Goal: Information Seeking & Learning: Understand process/instructions

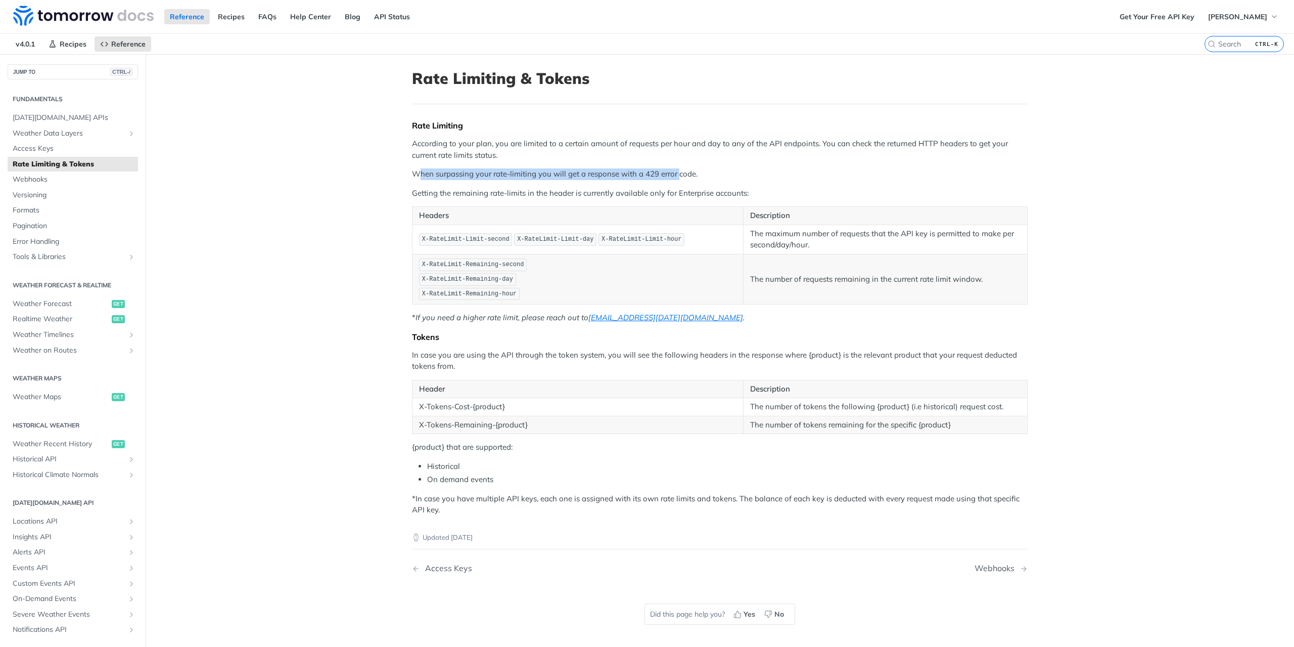
drag, startPoint x: 414, startPoint y: 176, endPoint x: 674, endPoint y: 172, distance: 260.4
click at [674, 172] on p "When surpassing your rate-limiting you will get a response with a 429 error cod…" at bounding box center [720, 174] width 616 height 12
drag, startPoint x: 711, startPoint y: 169, endPoint x: 376, endPoint y: 164, distance: 334.7
click at [376, 164] on main "JUMP TO CTRL-/ Fundamentals Tomorrow.io APIs Weather Data Layers Core Probabili…" at bounding box center [647, 377] width 1294 height 647
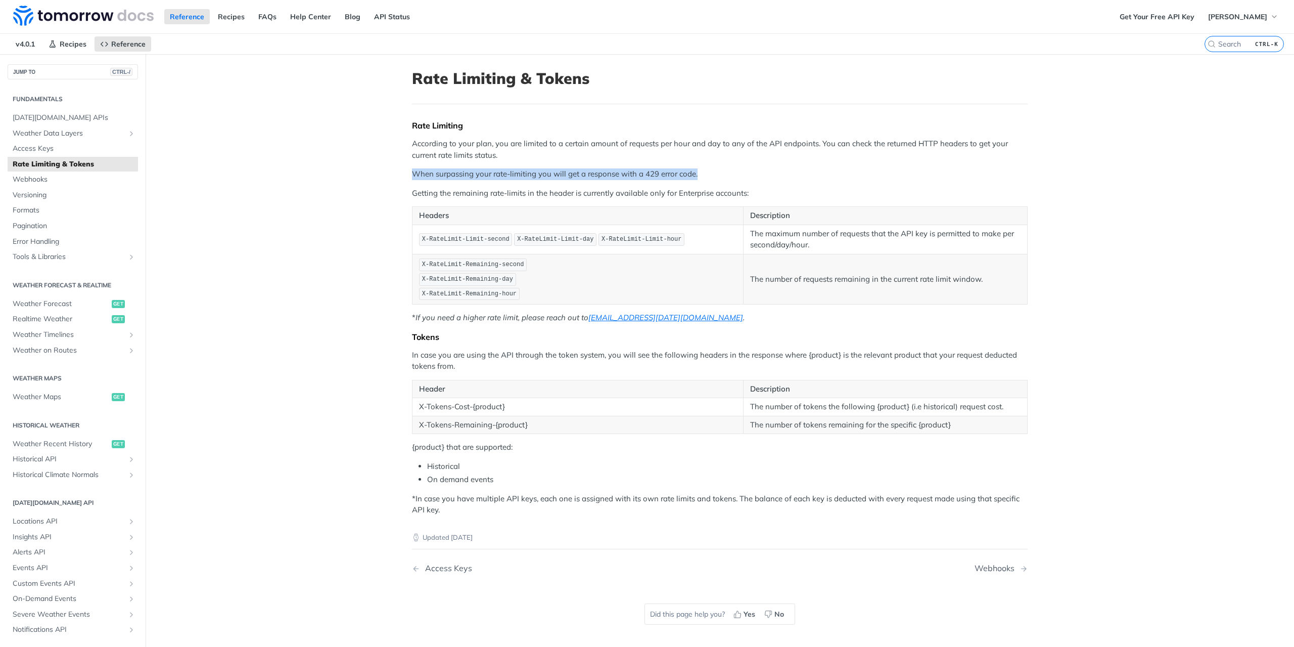
click at [376, 164] on main "JUMP TO CTRL-/ Fundamentals Tomorrow.io APIs Weather Data Layers Core Probabili…" at bounding box center [647, 377] width 1294 height 647
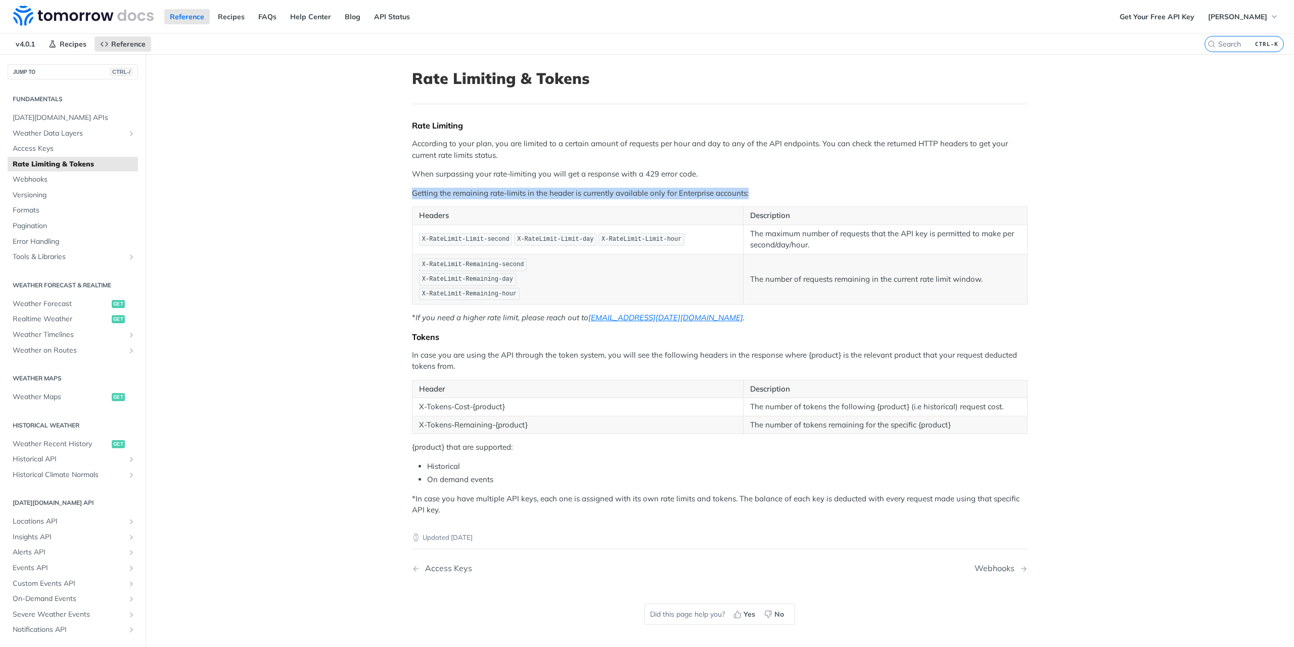
drag, startPoint x: 397, startPoint y: 191, endPoint x: 772, endPoint y: 191, distance: 375.1
click at [772, 191] on article "Rate Limiting & Tokens Rate Limiting According to your plan, you are limited to…" at bounding box center [719, 377] width 647 height 647
click at [772, 191] on p "Getting the remaining rate-limits in the header is currently available only for…" at bounding box center [720, 194] width 616 height 12
drag, startPoint x: 501, startPoint y: 200, endPoint x: 649, endPoint y: 196, distance: 147.2
click at [649, 196] on div "Rate Limiting According to your plan, you are limited to a certain amount of re…" at bounding box center [720, 317] width 616 height 395
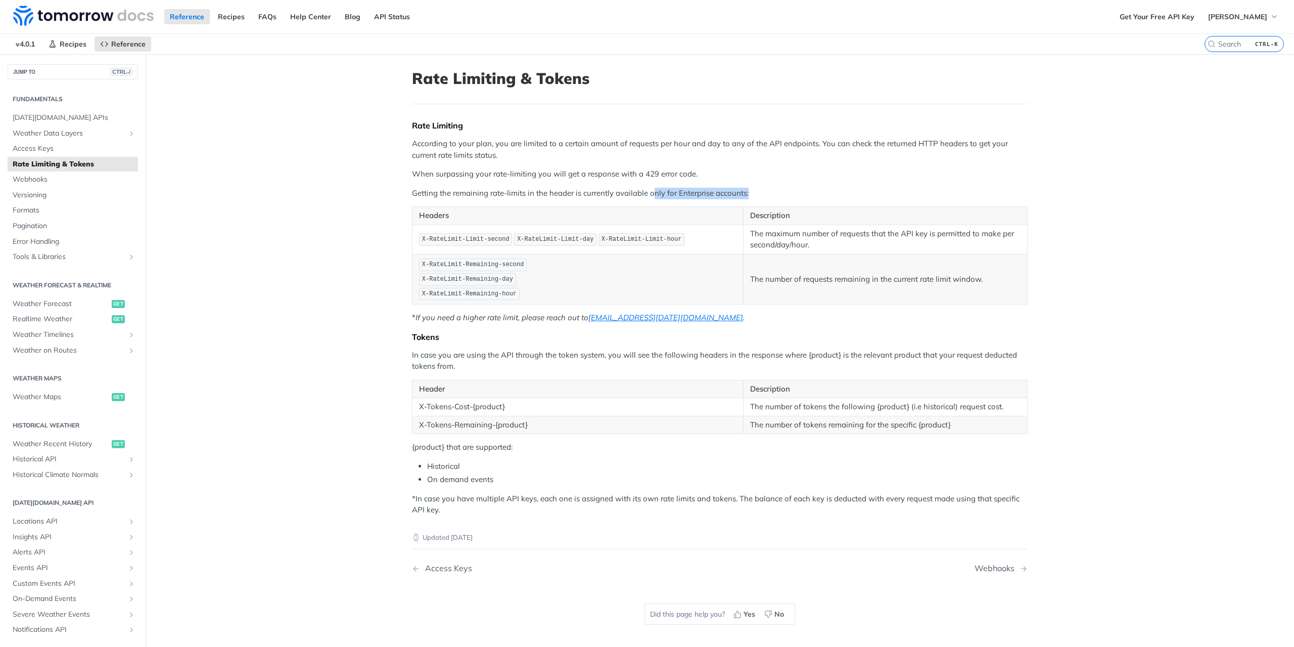
click at [649, 196] on p "Getting the remaining rate-limits in the header is currently available only for…" at bounding box center [720, 194] width 616 height 12
drag, startPoint x: 644, startPoint y: 194, endPoint x: 757, endPoint y: 193, distance: 112.7
click at [757, 193] on p "Getting the remaining rate-limits in the header is currently available only for…" at bounding box center [720, 194] width 616 height 12
drag, startPoint x: 770, startPoint y: 272, endPoint x: 995, endPoint y: 281, distance: 224.6
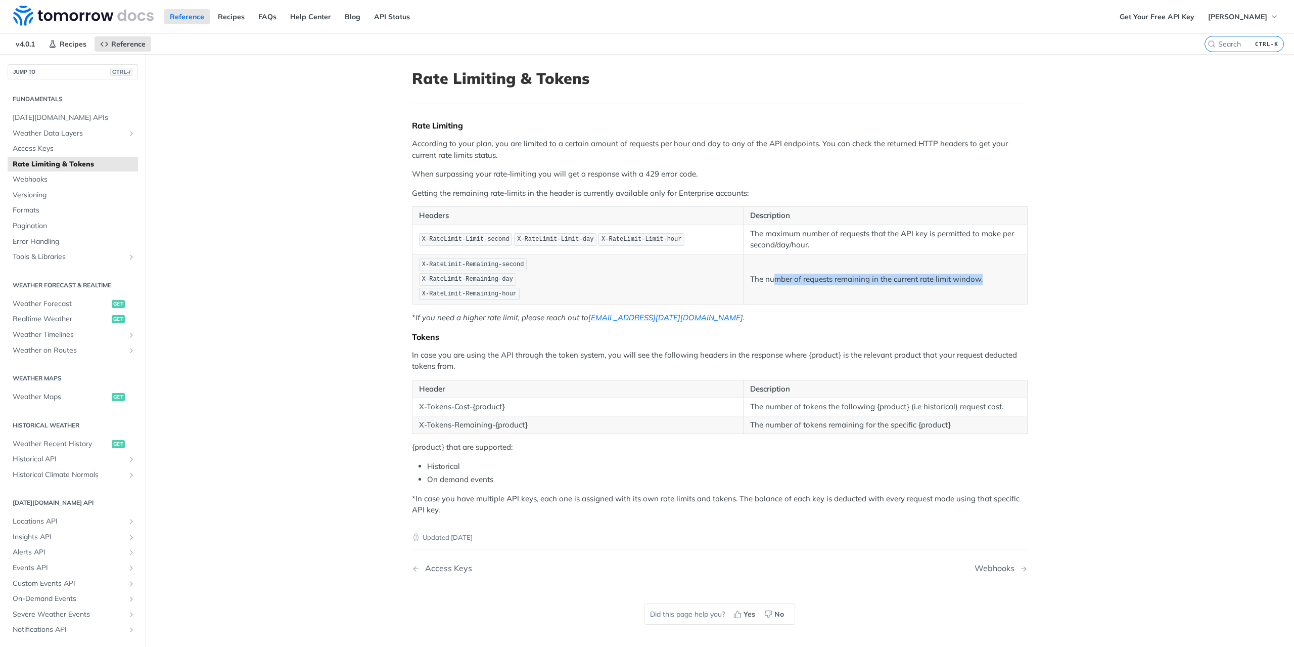
click at [995, 281] on p "The number of requests remaining in the current rate limit window." at bounding box center [885, 279] width 270 height 12
drag, startPoint x: 990, startPoint y: 278, endPoint x: 824, endPoint y: 266, distance: 166.7
click at [824, 266] on td "The number of requests remaining in the current rate limit window." at bounding box center [886, 279] width 284 height 50
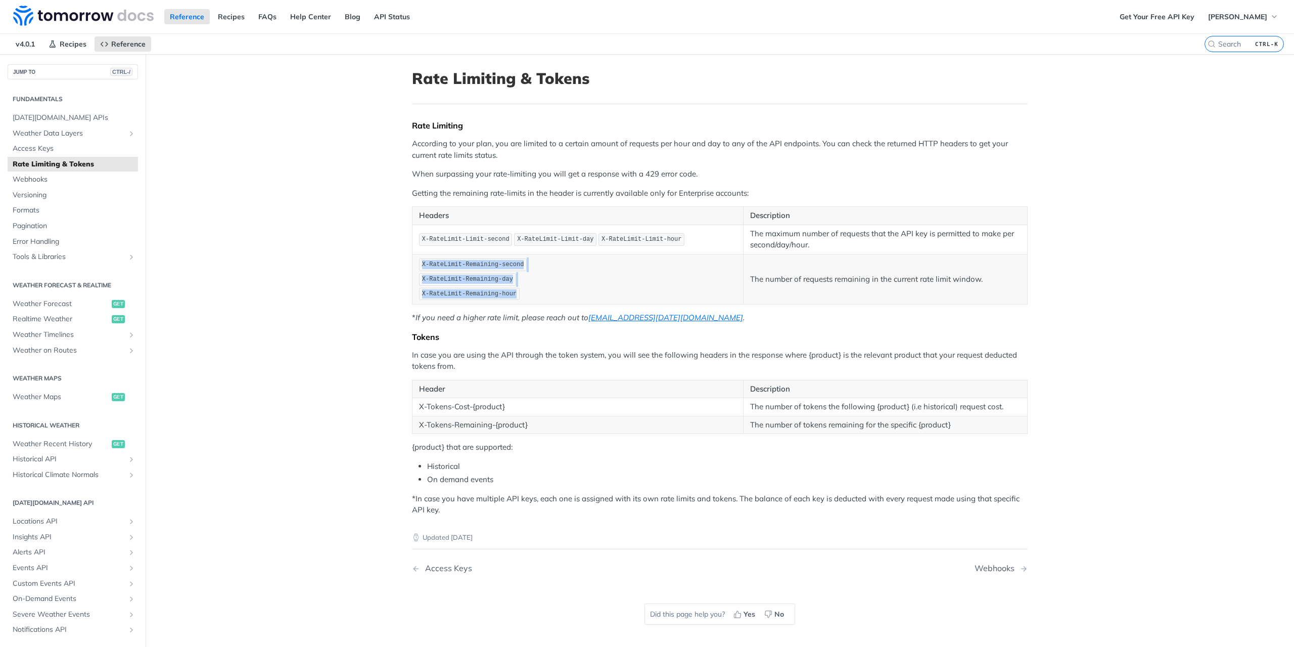
drag, startPoint x: 509, startPoint y: 290, endPoint x: 413, endPoint y: 253, distance: 102.2
click at [413, 254] on td "X-RateLimit-Remaining-second X-RateLimit-Remaining-day X-RateLimit-Remaining-ho…" at bounding box center [577, 279] width 331 height 50
click at [428, 273] on code "X-RateLimit-Remaining-day" at bounding box center [467, 279] width 97 height 13
drag, startPoint x: 423, startPoint y: 232, endPoint x: 653, endPoint y: 276, distance: 234.3
click at [643, 275] on tbody "X-RateLimit-Limit-second X-RateLimit-Limit-day X-RateLimit-Limit-hour The maxim…" at bounding box center [719, 263] width 615 height 79
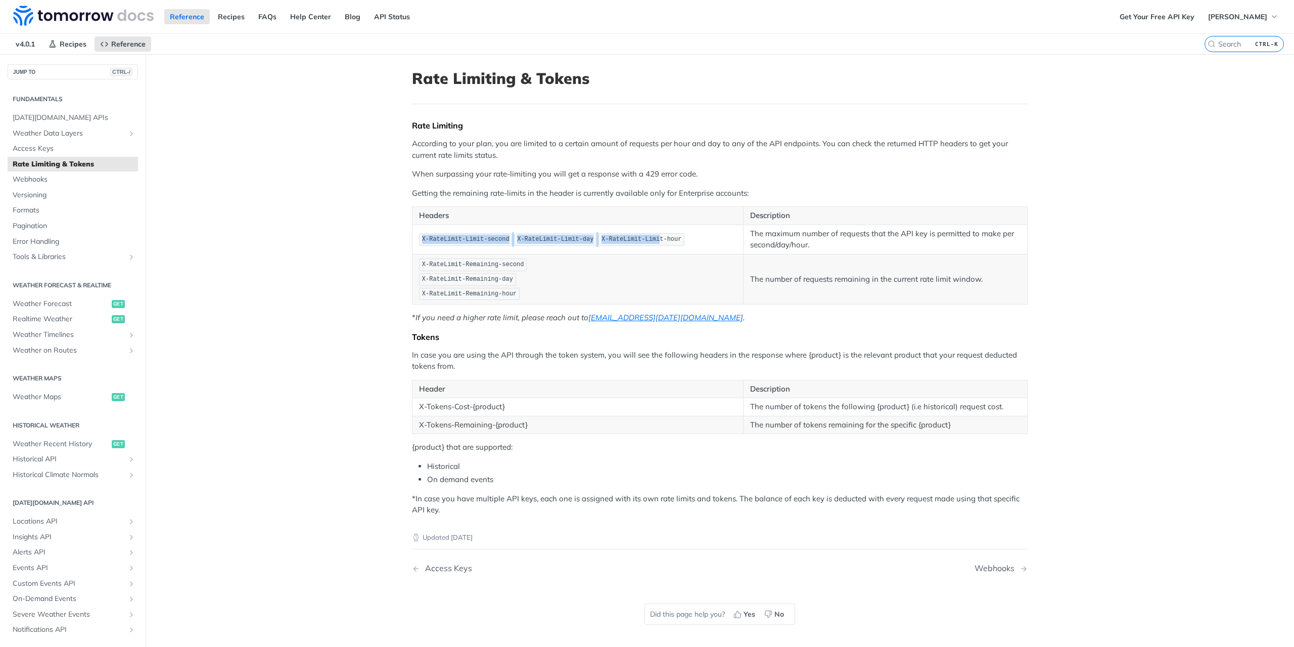
drag, startPoint x: 637, startPoint y: 240, endPoint x: 479, endPoint y: 232, distance: 157.9
click at [479, 232] on p "X-RateLimit-Limit-second X-RateLimit-Limit-day X-RateLimit-Limit-hour" at bounding box center [577, 239] width 317 height 15
click at [476, 237] on span "X-RateLimit-Limit-second" at bounding box center [465, 239] width 87 height 7
click at [44, 111] on link "[DATE][DOMAIN_NAME] APIs" at bounding box center [73, 117] width 130 height 15
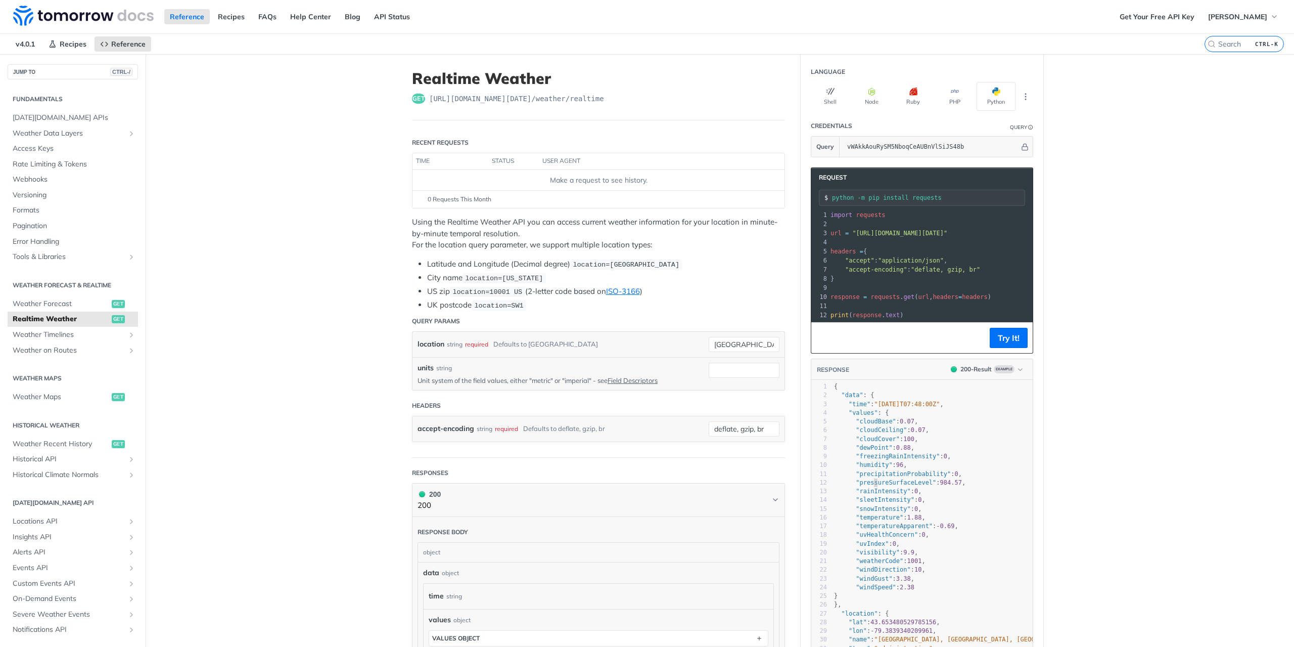
click at [869, 486] on span ""pressureSurfaceLevel"" at bounding box center [896, 482] width 80 height 7
type textarea "pressureSurfaceLevel"
click at [869, 486] on span ""pressureSurfaceLevel"" at bounding box center [896, 482] width 80 height 7
drag, startPoint x: 743, startPoint y: 340, endPoint x: 655, endPoint y: 340, distance: 88.0
click at [655, 340] on div "location string required Defaults to toronto toronto required type : string Use…" at bounding box center [599, 344] width 362 height 15
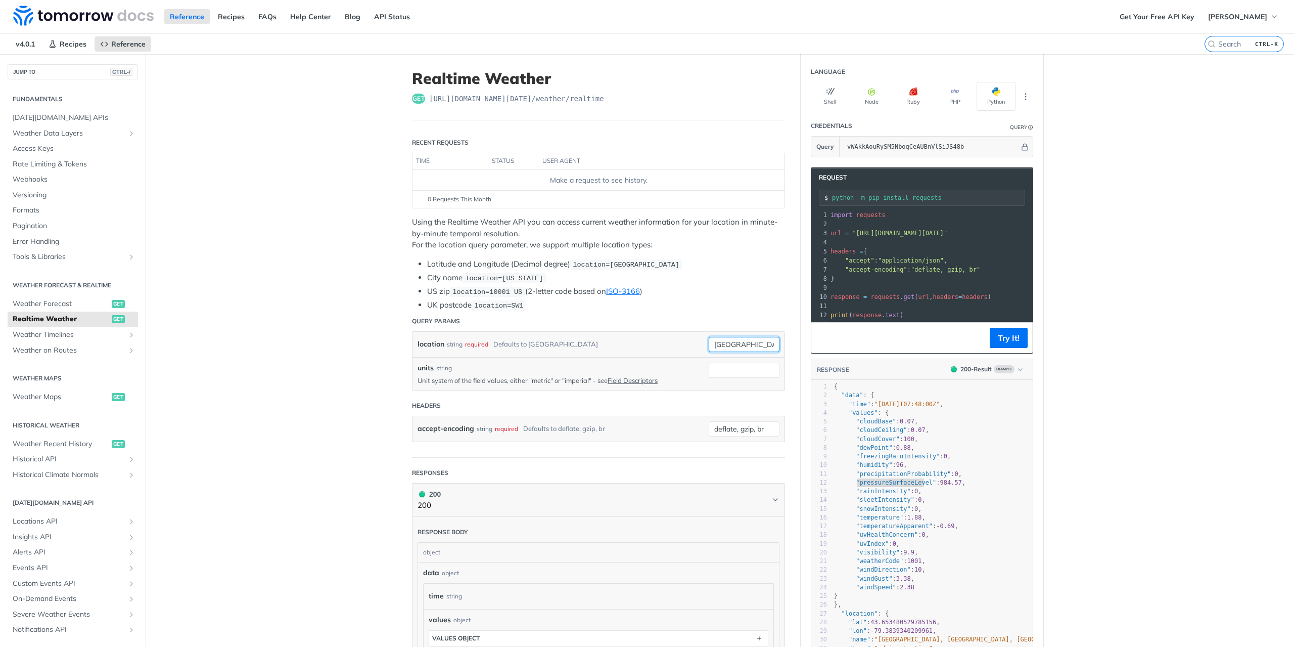
paste input "30.153332, -97.403196"
type input "30.153332, -97.403196"
click at [388, 374] on main "JUMP TO CTRL-/ Fundamentals Tomorrow.io APIs Weather Data Layers Core Probabili…" at bounding box center [647, 511] width 1294 height 915
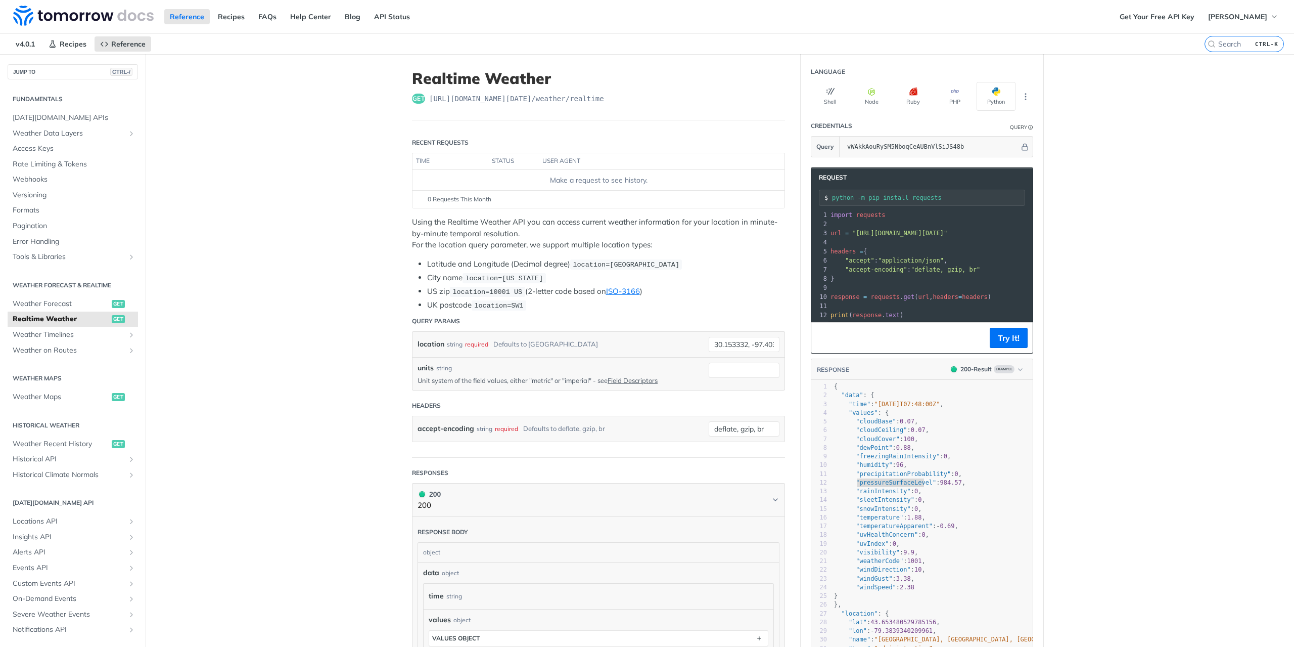
click at [535, 377] on p "Unit system of the field values, either "metric" or "imperial" - see Field Desc…" at bounding box center [556, 380] width 276 height 9
click at [1011, 346] on button "Try It!" at bounding box center [1009, 338] width 38 height 20
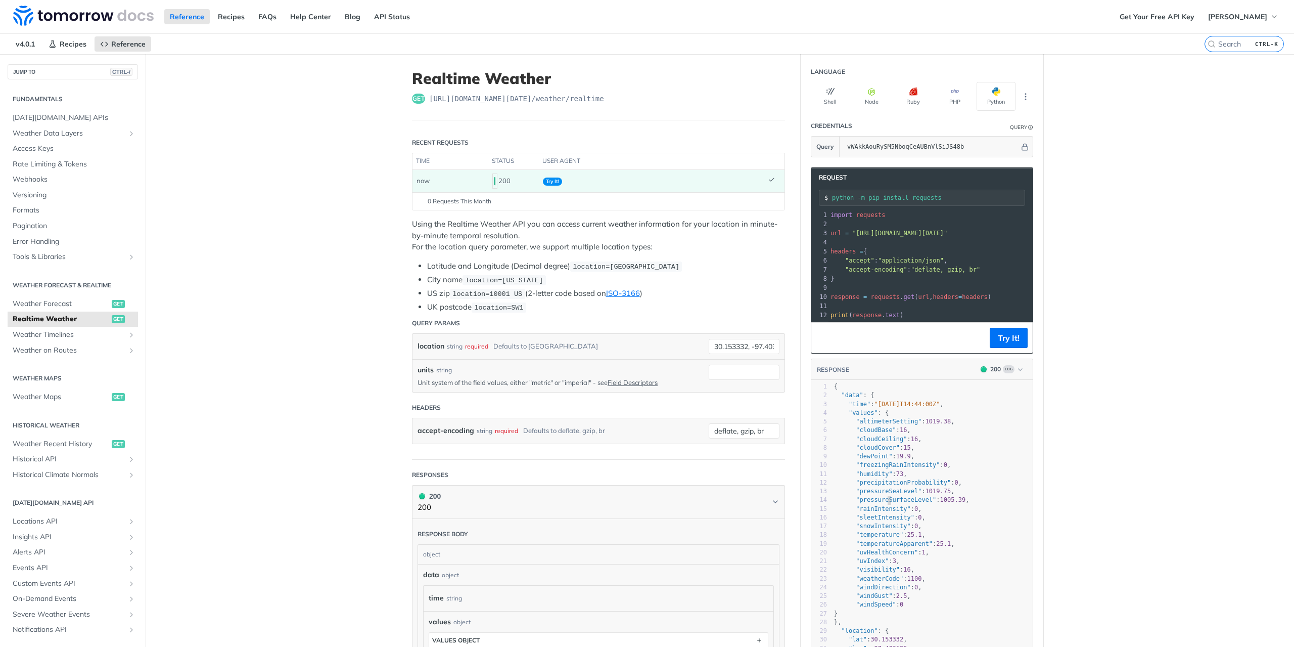
click at [884, 503] on span ""pressureSurfaceLevel"" at bounding box center [896, 499] width 80 height 7
type textarea "pressureSurfaceLevel"
click at [884, 503] on span ""pressureSurfaceLevel"" at bounding box center [896, 499] width 80 height 7
click at [885, 494] on span ""pressureSeaLevel"" at bounding box center [889, 490] width 66 height 7
type textarea "pressureSeaLevel"
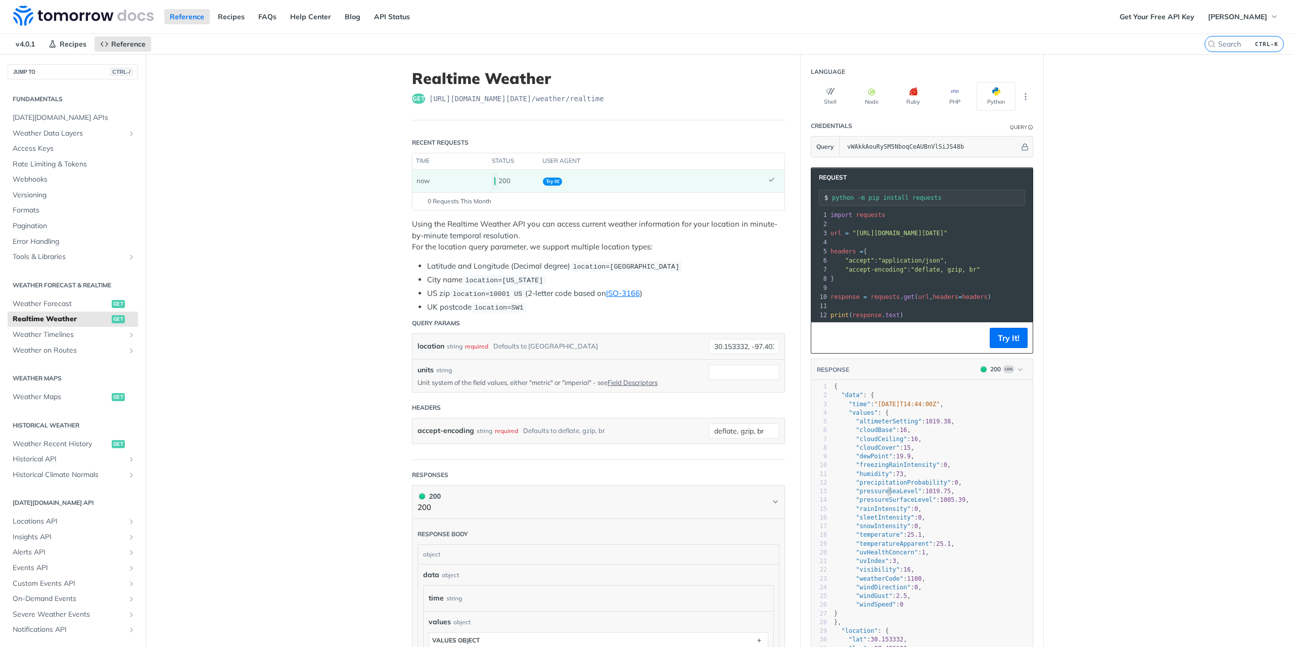
click at [885, 494] on span ""pressureSeaLevel"" at bounding box center [889, 490] width 66 height 7
click at [1089, 434] on main "JUMP TO CTRL-/ Fundamentals Tomorrow.io APIs Weather Data Layers Core Probabili…" at bounding box center [647, 512] width 1294 height 917
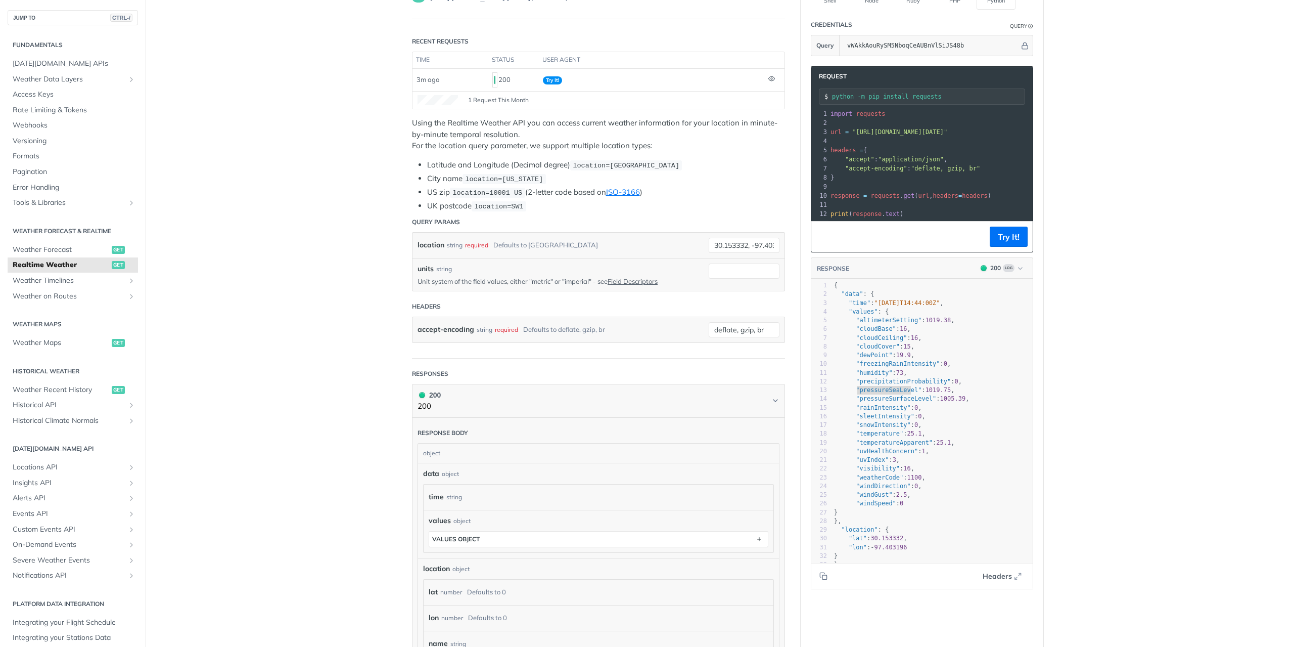
click at [883, 461] on span ""uvIndex" : 3 ," at bounding box center [867, 459] width 66 height 7
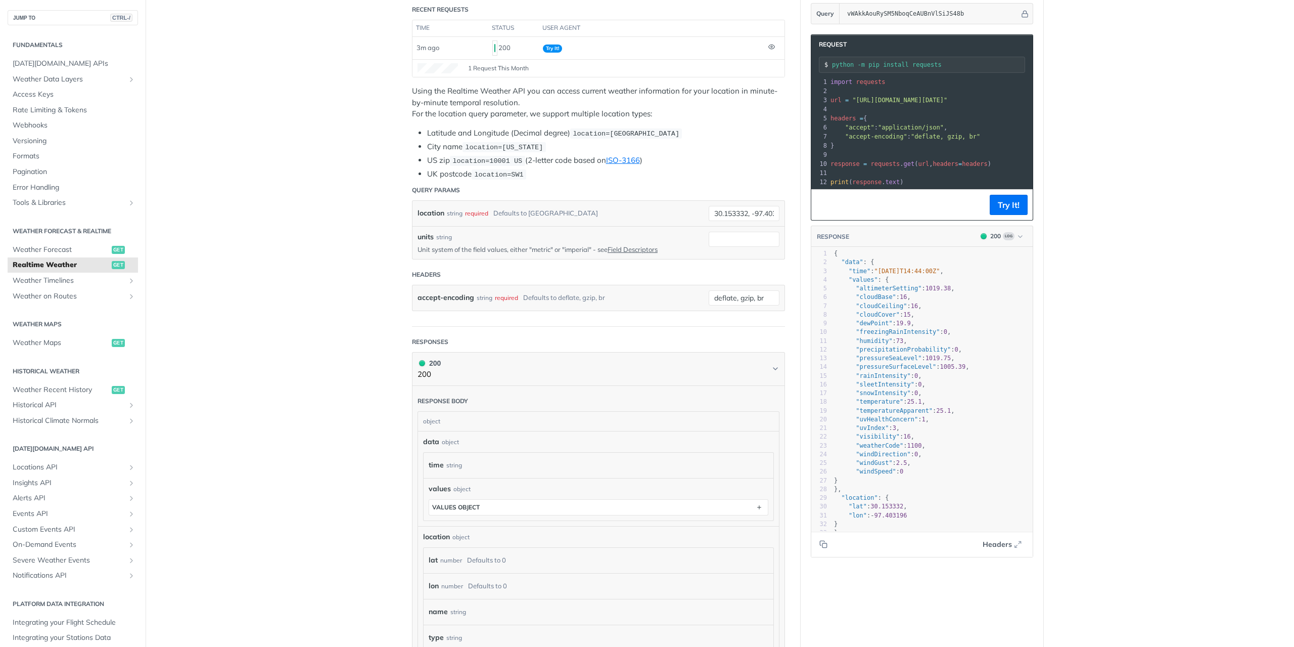
scroll to position [101, 0]
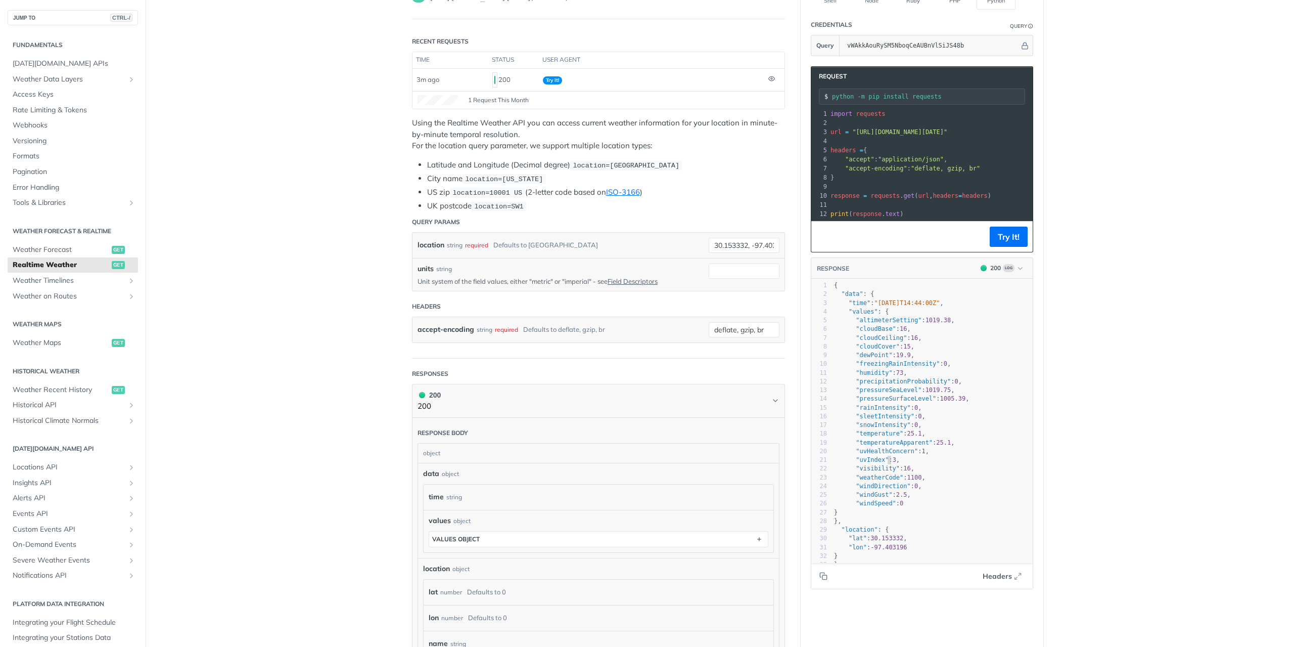
click at [919, 525] on pre "}," at bounding box center [936, 521] width 209 height 9
click at [880, 525] on pre "}," at bounding box center [936, 521] width 209 height 9
click at [890, 565] on pre "}" at bounding box center [936, 564] width 209 height 9
type textarea "{"
drag, startPoint x: 877, startPoint y: 533, endPoint x: 906, endPoint y: 538, distance: 29.8
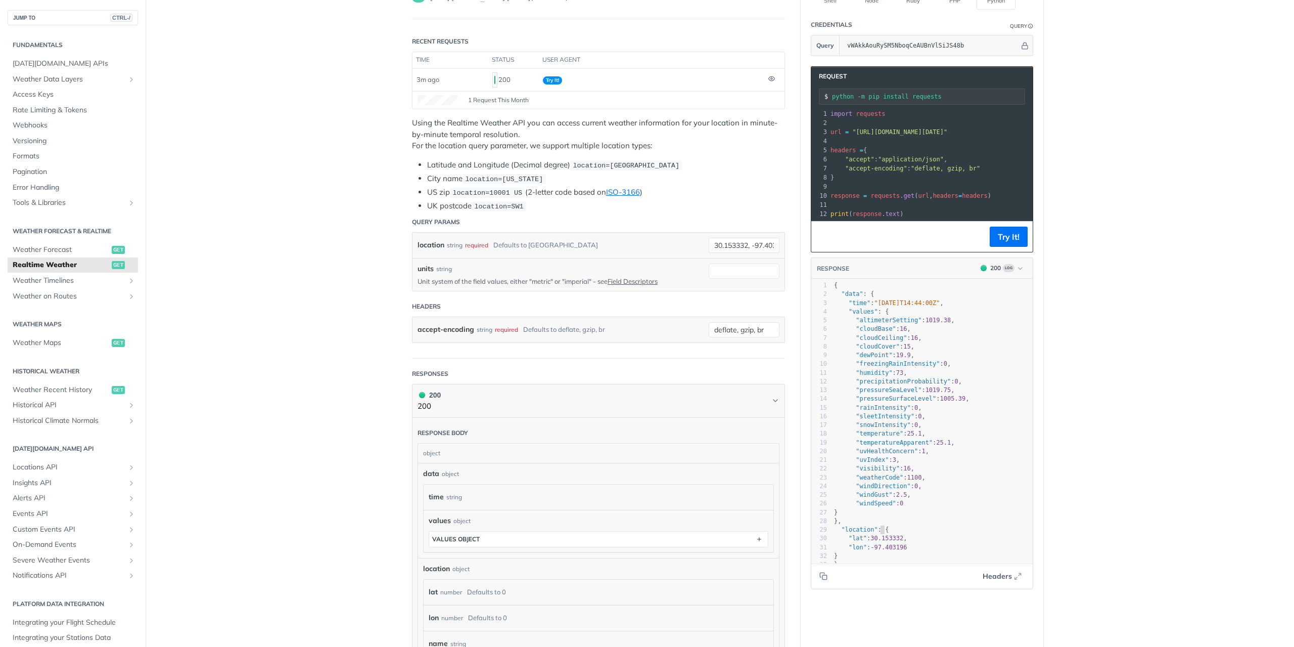
click at [906, 538] on div "1 { 2 "data" : { 3 "time" : "2025-09-11T14:44:00Z" , 4 "values" : { 5 "altimete…" at bounding box center [936, 425] width 209 height 288
click at [908, 550] on pre ""lon" : - 97.403196" at bounding box center [936, 547] width 209 height 9
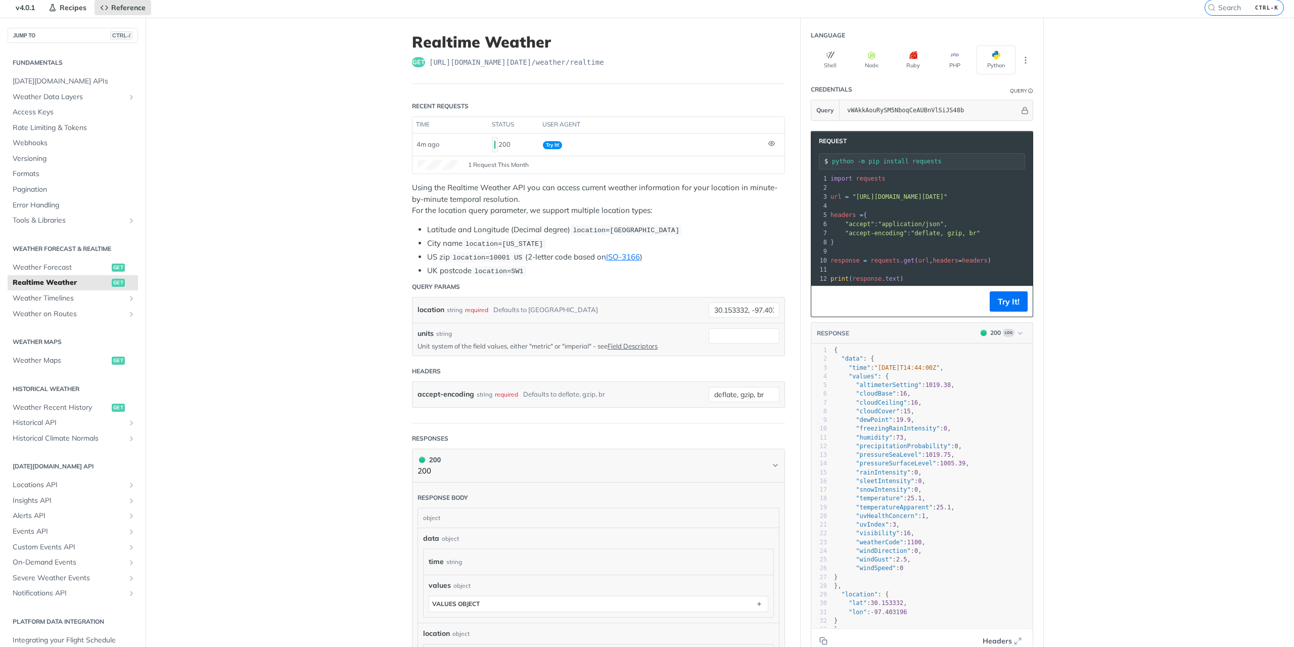
scroll to position [0, 0]
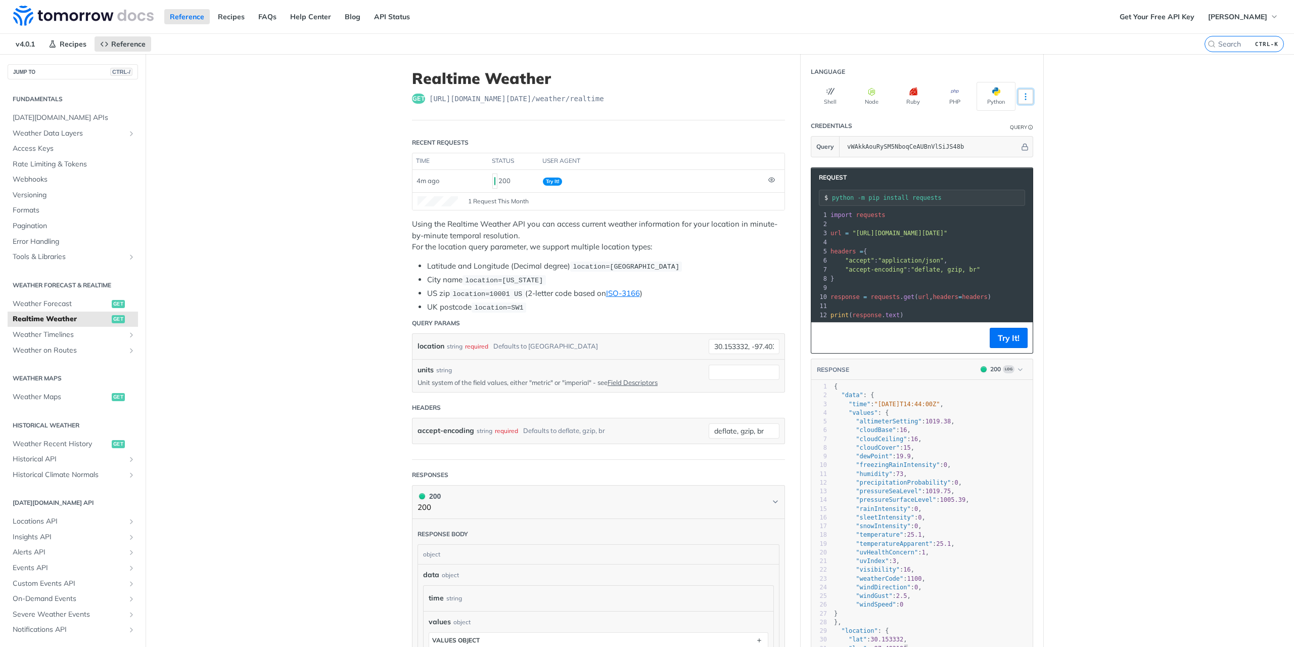
click at [1018, 91] on button "More Languages" at bounding box center [1025, 96] width 15 height 15
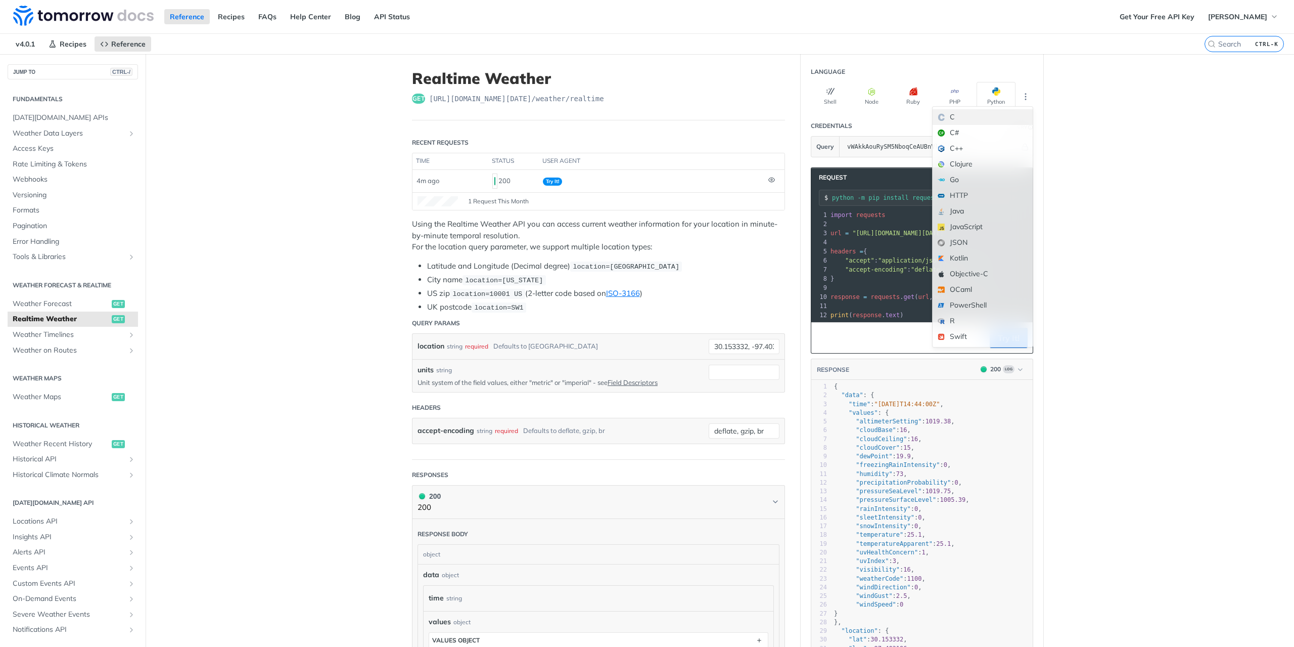
click at [984, 114] on div "C" at bounding box center [983, 117] width 100 height 16
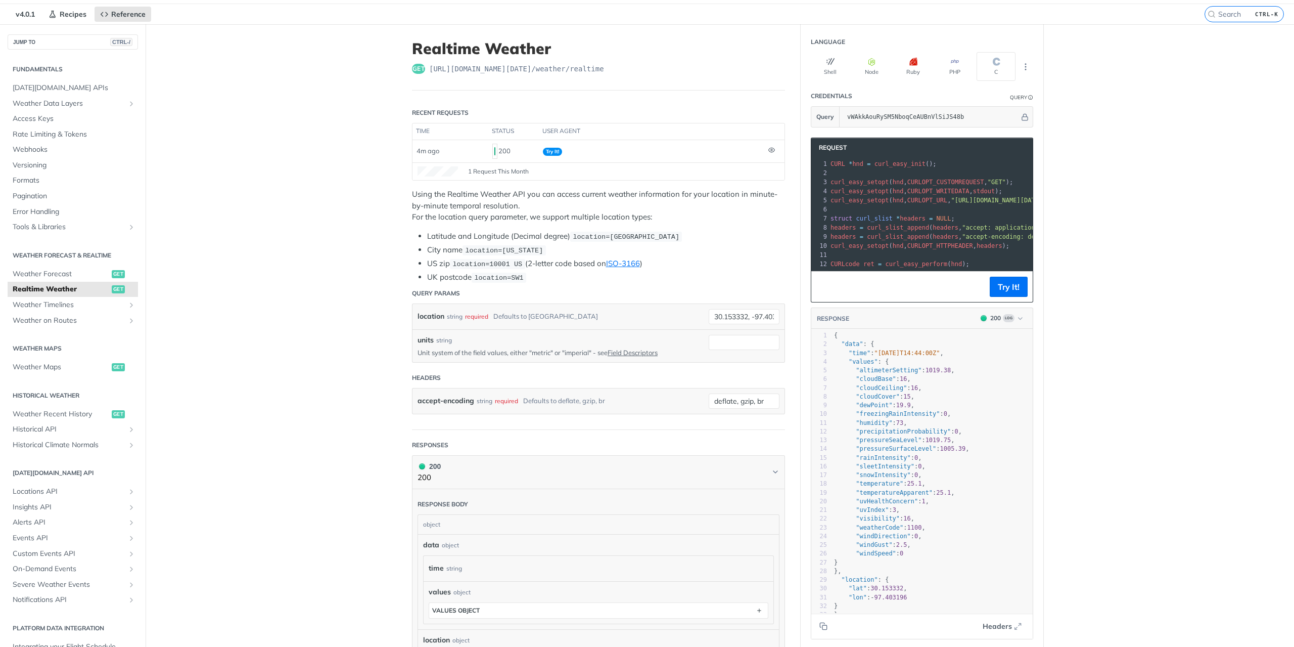
scroll to position [51, 0]
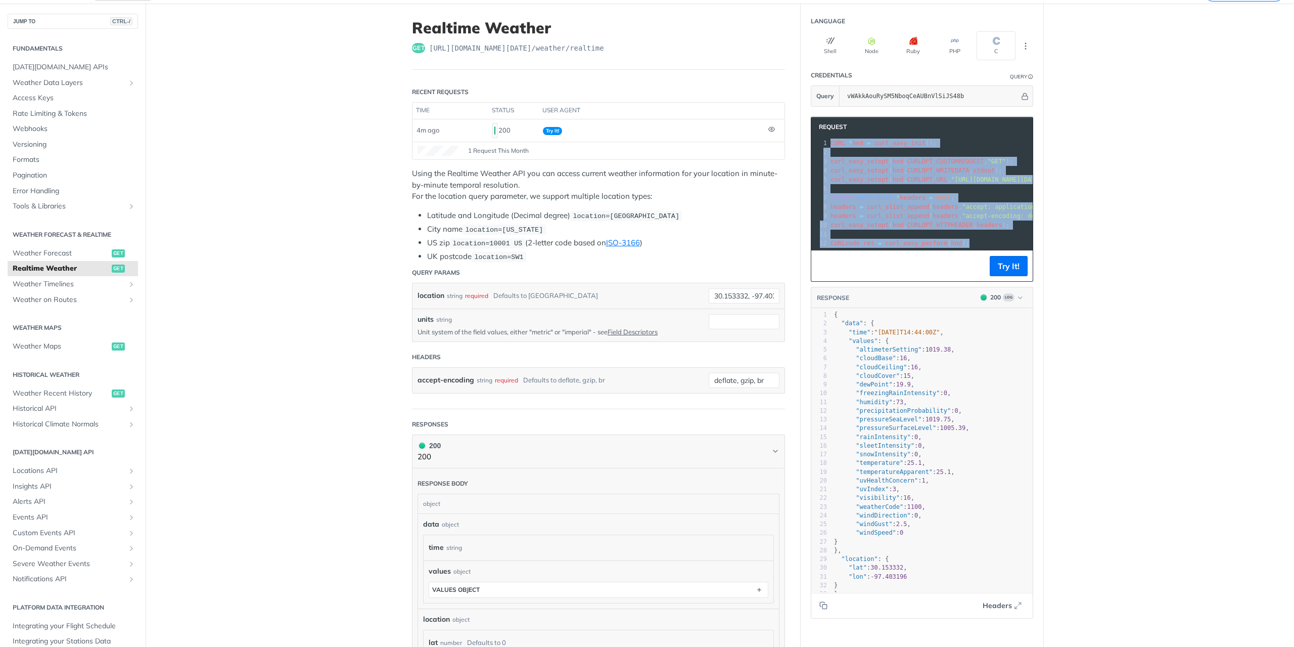
drag, startPoint x: 958, startPoint y: 240, endPoint x: 825, endPoint y: 140, distance: 166.7
click at [828, 140] on div "1 CURL * hnd = curl_easy_init (); 2 ​ 3 curl_easy_setopt ( hnd , CURLOPT_CUSTOM…" at bounding box center [1091, 193] width 527 height 109
copy div "CURL * hnd = curl_easy_init (); 2 ​ 3 curl_easy_setopt ( hnd , CURLOPT_CUSTOMRE…"
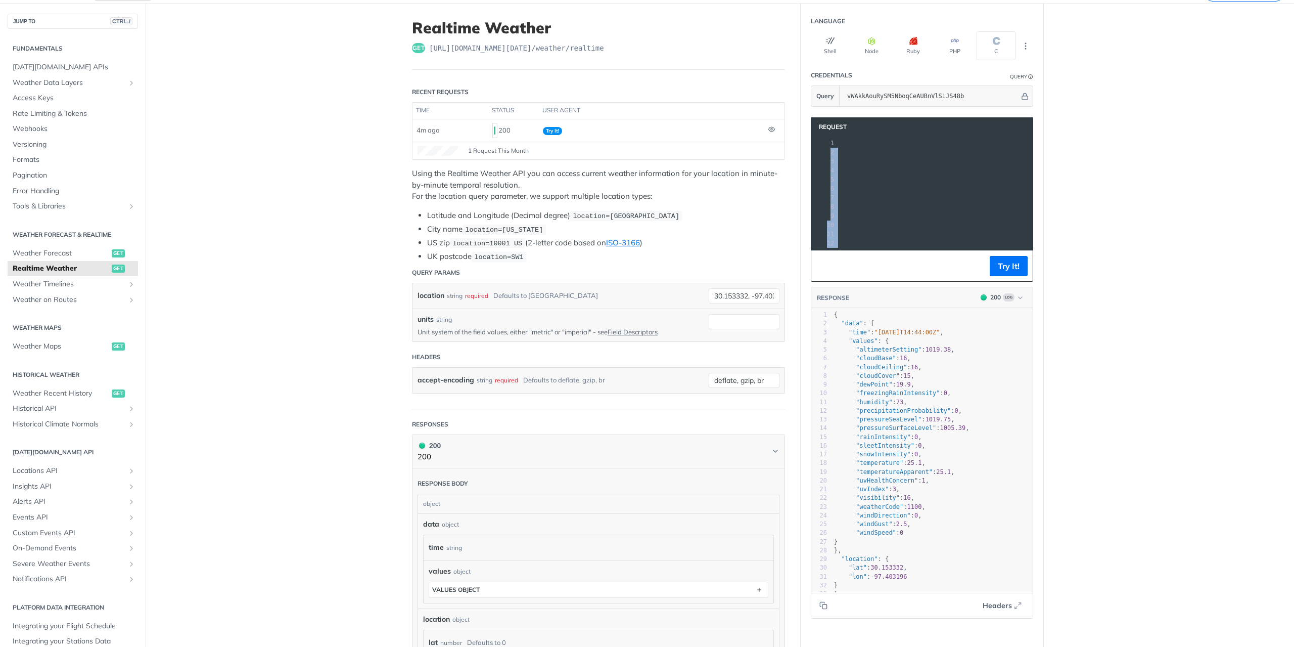
scroll to position [0, 0]
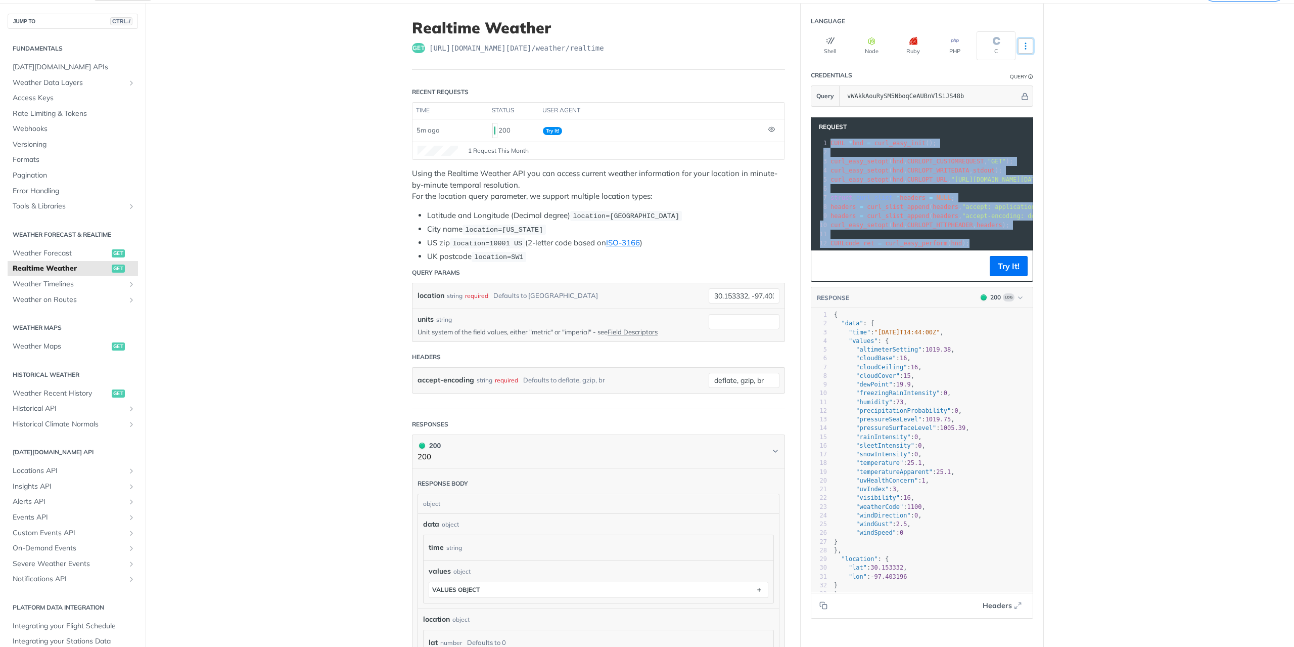
click at [1023, 44] on icon "More ellipsis" at bounding box center [1025, 45] width 9 height 9
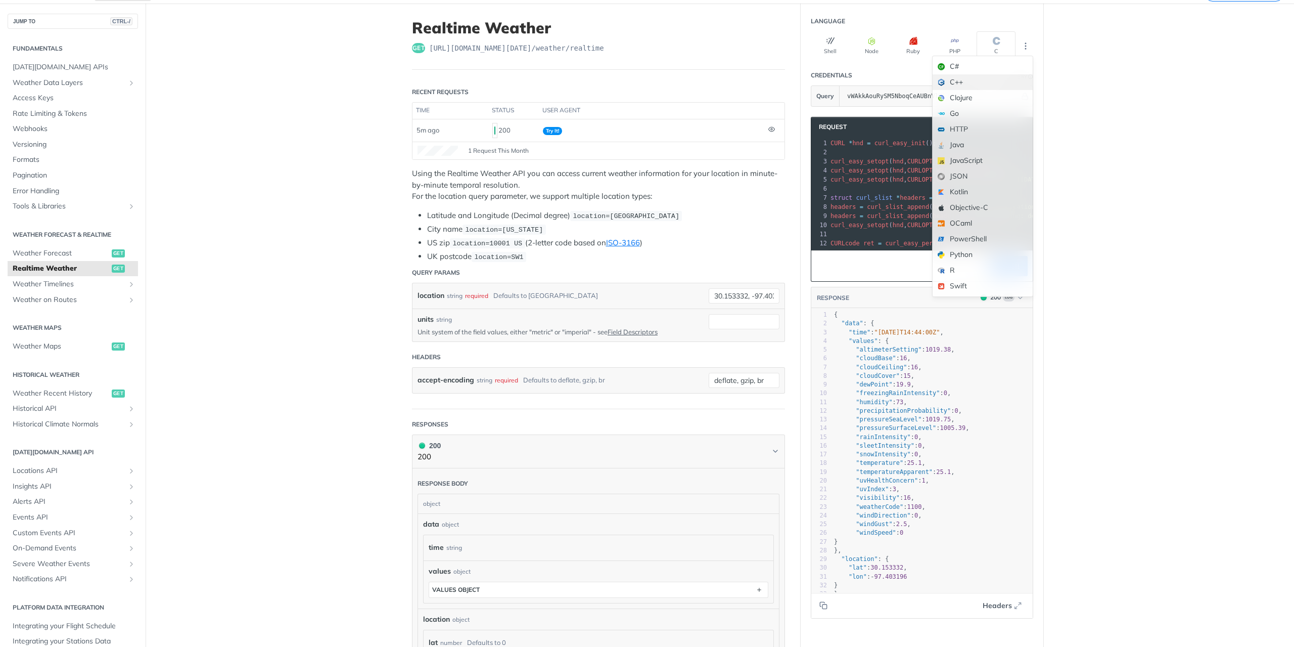
click at [966, 81] on div "C++" at bounding box center [983, 82] width 100 height 16
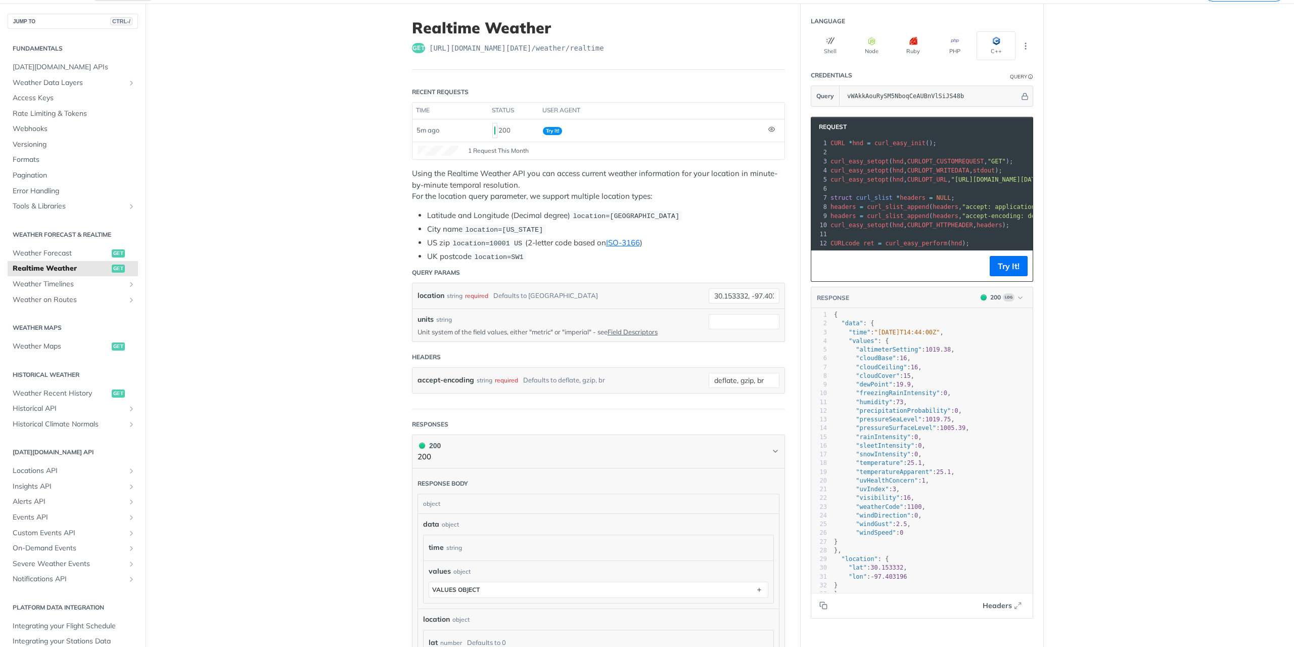
click at [945, 141] on pre "CURL * hnd = curl_easy_init ();" at bounding box center [1091, 143] width 527 height 9
click at [987, 35] on button "C++" at bounding box center [996, 45] width 39 height 29
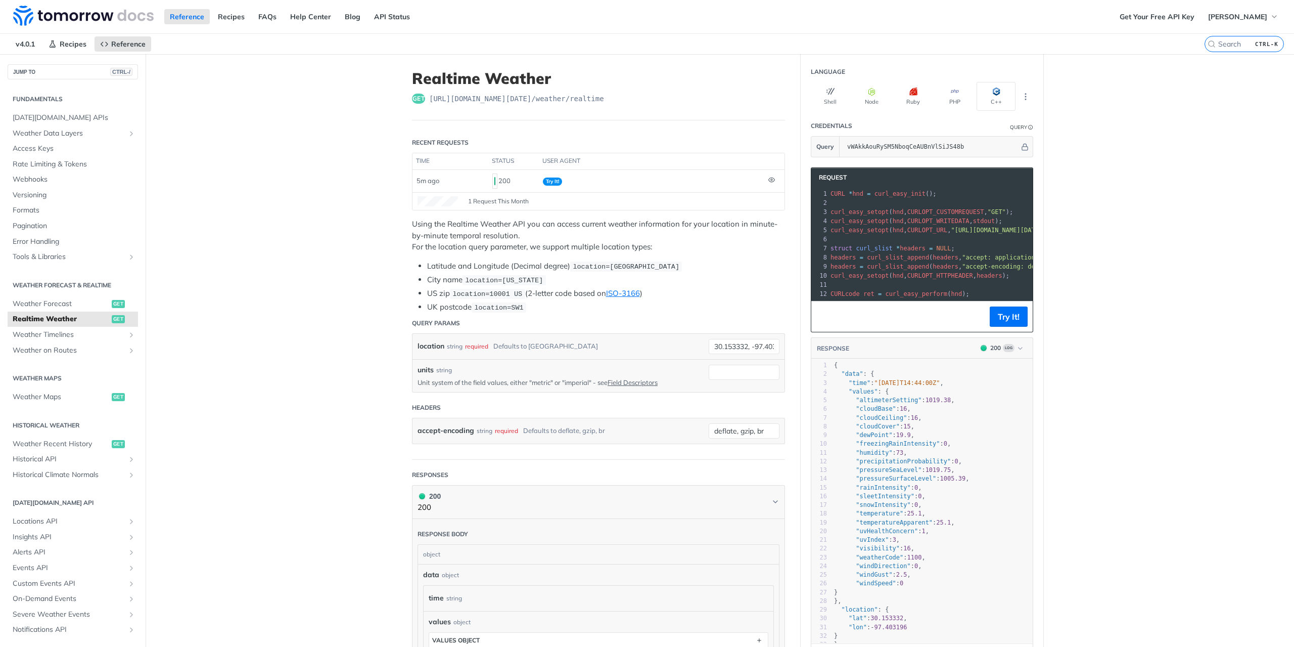
click at [1031, 92] on section "Language Shell Node Ruby PHP C++" at bounding box center [922, 86] width 243 height 49
click at [826, 89] on icon "button" at bounding box center [830, 91] width 8 height 8
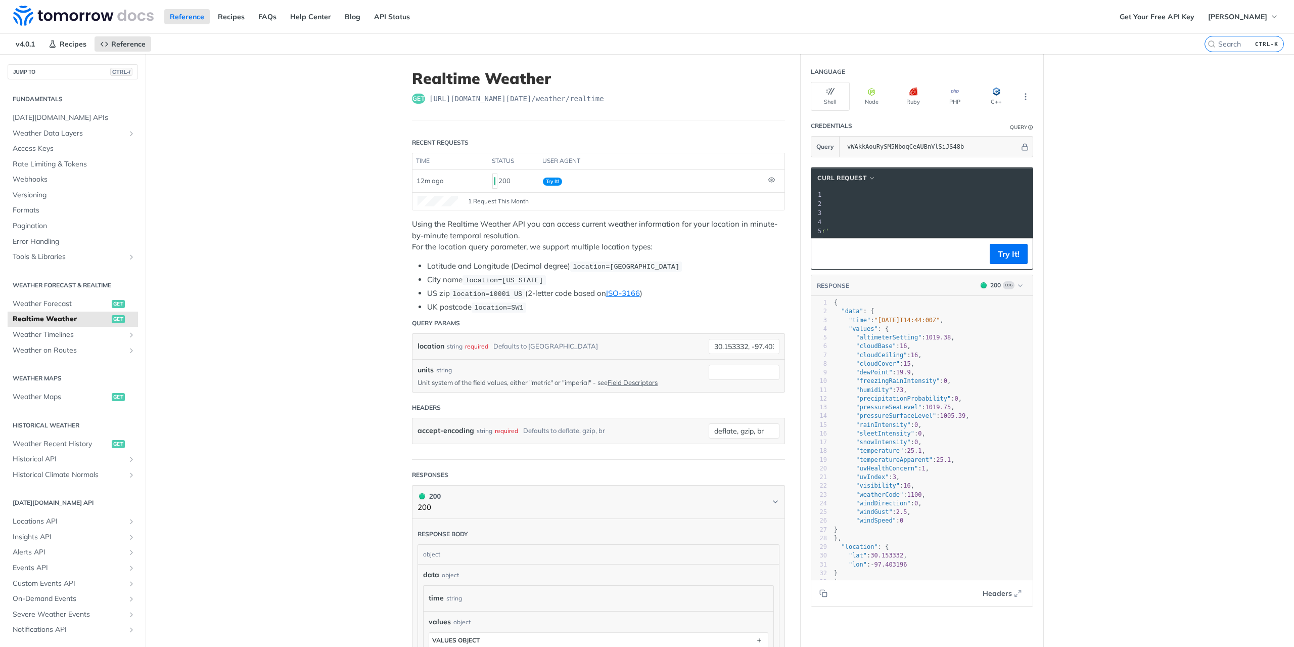
scroll to position [0, 174]
drag, startPoint x: 873, startPoint y: 200, endPoint x: 903, endPoint y: 204, distance: 30.0
click at [796, 204] on span "'https://api.tomorrow.io/v4/weather/realtime?location=30.153332%2C%20-97.403196…" at bounding box center [748, 203] width 95 height 7
copy span "30.153332"
drag, startPoint x: 924, startPoint y: 201, endPoint x: 957, endPoint y: 204, distance: 33.5
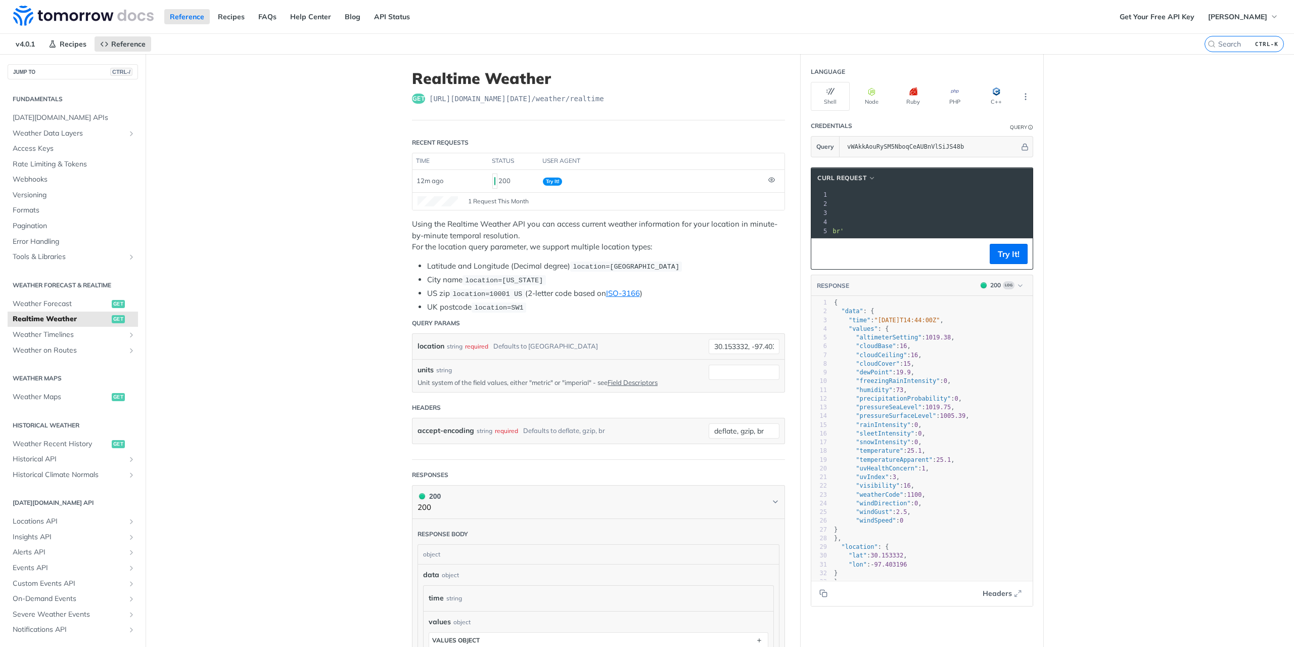
click at [796, 204] on span "'https://api.tomorrow.io/v4/weather/realtime?location=30.153332%2C%20-97.403196…" at bounding box center [748, 203] width 95 height 7
copy span "-97.403196"
type textarea "1019.75"
drag, startPoint x: 917, startPoint y: 411, endPoint x: 940, endPoint y: 412, distance: 22.8
click at [940, 410] on span ""pressureSeaLevel" : 1019.75 ," at bounding box center [894, 406] width 121 height 7
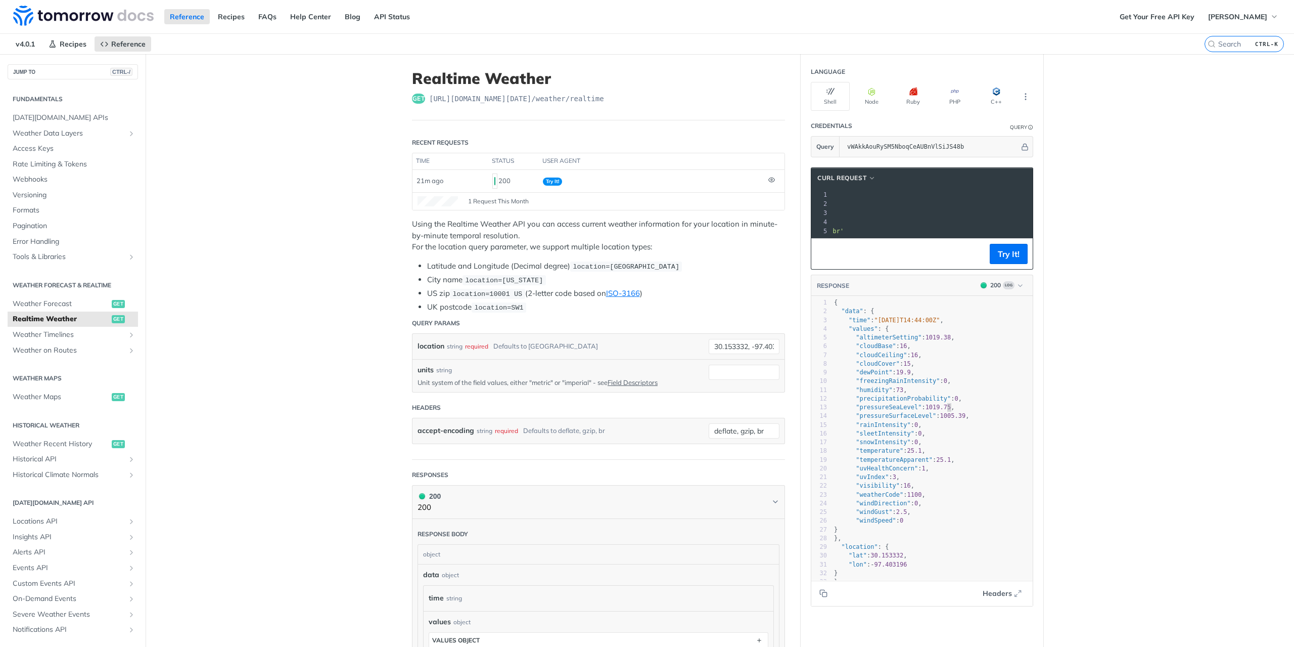
click at [957, 411] on pre ""pressureSeaLevel" : 1019.75 ," at bounding box center [936, 407] width 209 height 9
click at [302, 368] on main "JUMP TO CTRL-/ Fundamentals Tomorrow.io APIs Weather Data Layers Core Probabili…" at bounding box center [647, 512] width 1294 height 917
click at [219, 493] on main "JUMP TO CTRL-/ Fundamentals Tomorrow.io APIs Weather Data Layers Core Probabili…" at bounding box center [647, 512] width 1294 height 917
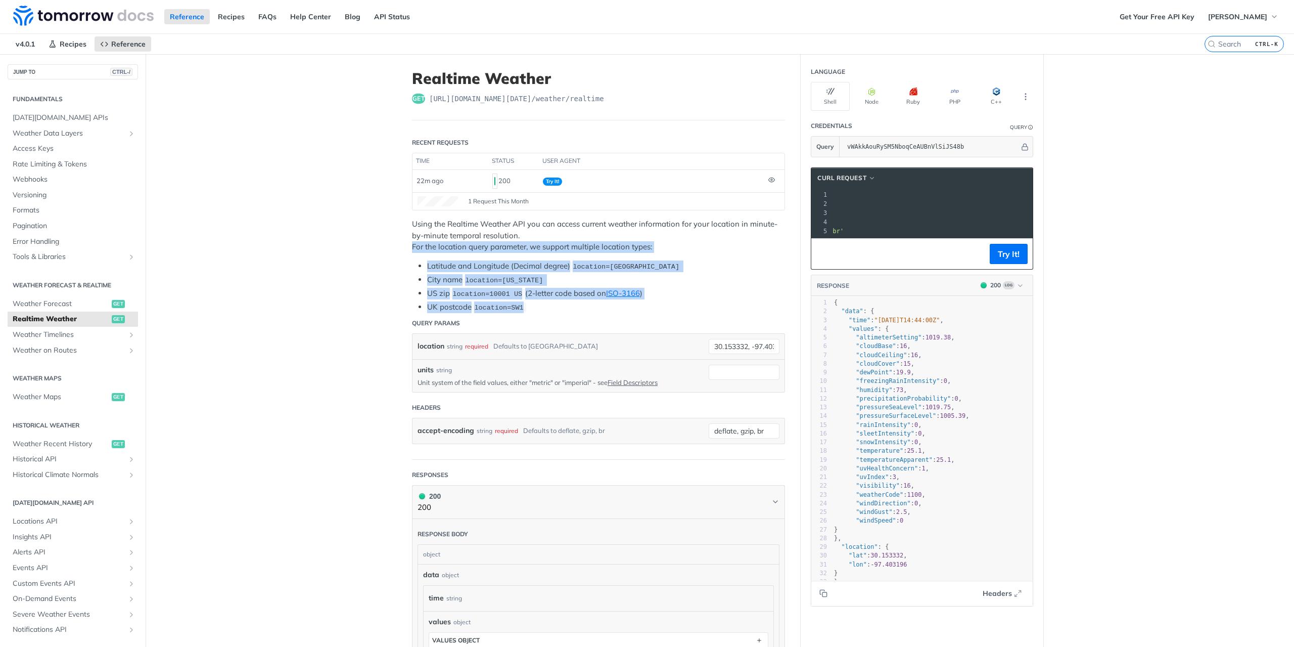
drag, startPoint x: 408, startPoint y: 245, endPoint x: 674, endPoint y: 308, distance: 272.8
click at [674, 308] on div "Using the Realtime Weather API you can access current weather information for y…" at bounding box center [598, 265] width 373 height 95
click at [674, 308] on li "UK postcode location=SW1" at bounding box center [606, 307] width 358 height 12
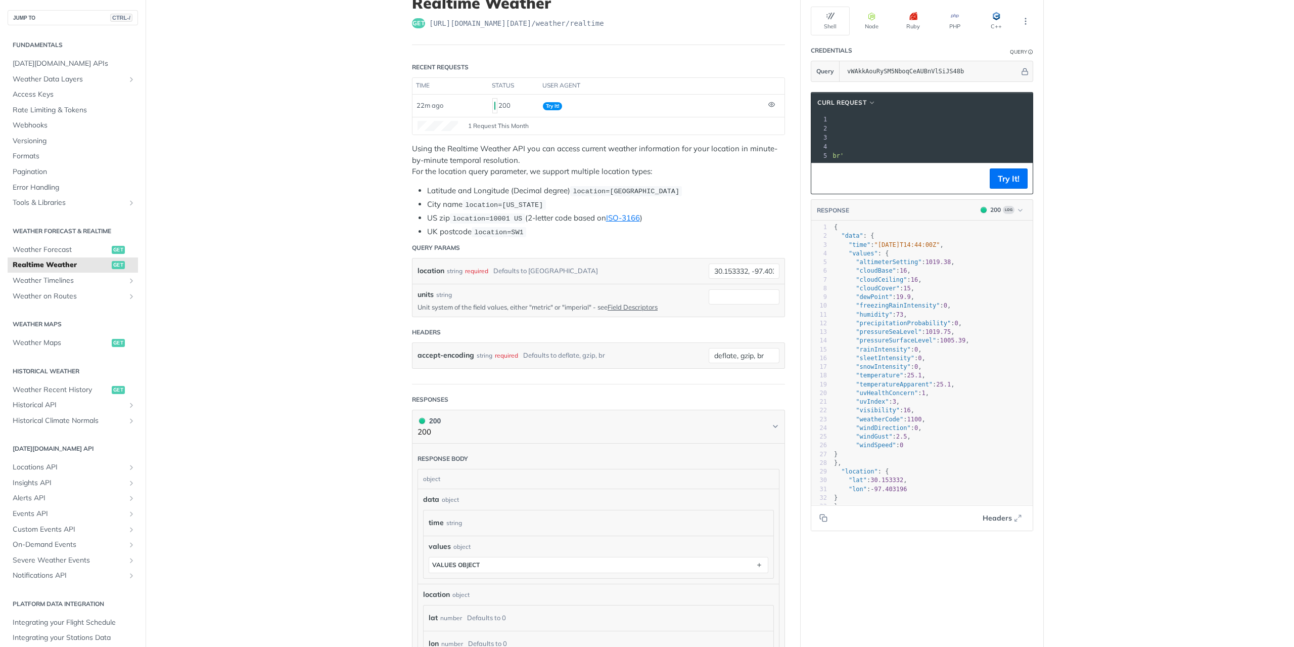
scroll to position [0, 0]
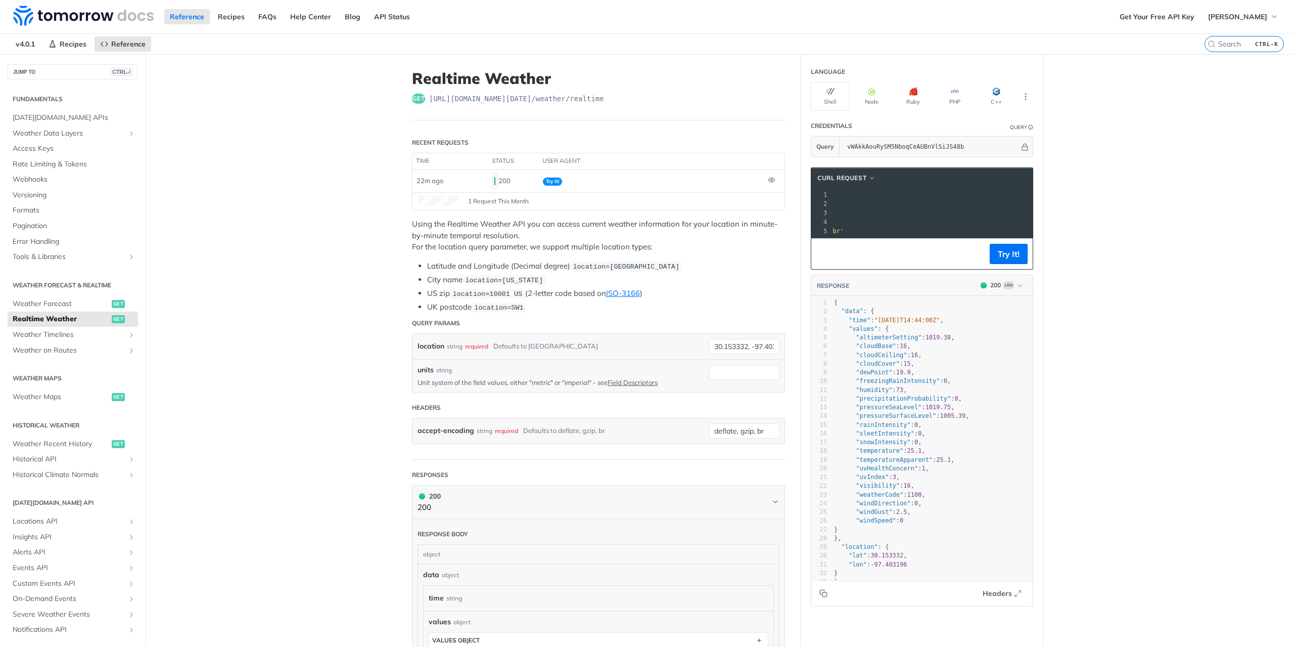
click at [1127, 287] on main "JUMP TO CTRL-/ Fundamentals Tomorrow.io APIs Weather Data Layers Core Probabili…" at bounding box center [647, 512] width 1294 height 917
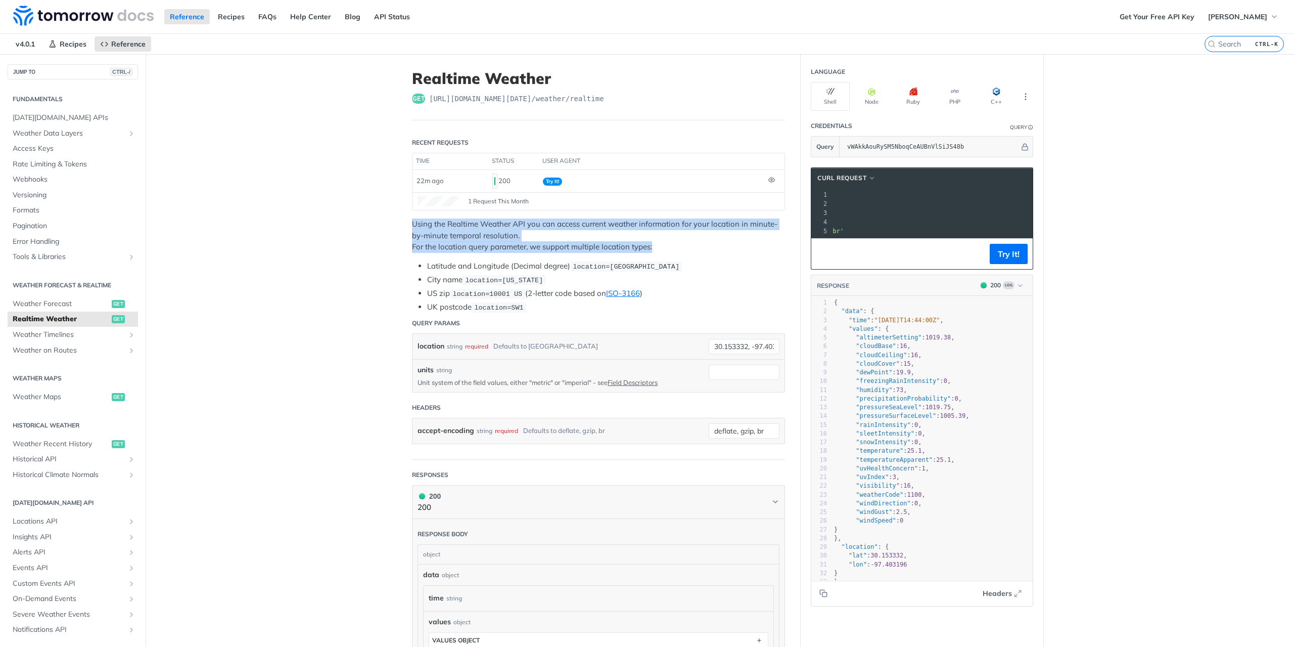
drag, startPoint x: 414, startPoint y: 223, endPoint x: 698, endPoint y: 251, distance: 284.9
click at [698, 251] on div "Using the Realtime Weather API you can access current weather information for y…" at bounding box center [598, 265] width 373 height 95
drag, startPoint x: 677, startPoint y: 244, endPoint x: 390, endPoint y: 226, distance: 288.2
click at [390, 226] on main "JUMP TO CTRL-/ Fundamentals Tomorrow.io APIs Weather Data Layers Core Probabili…" at bounding box center [647, 512] width 1294 height 917
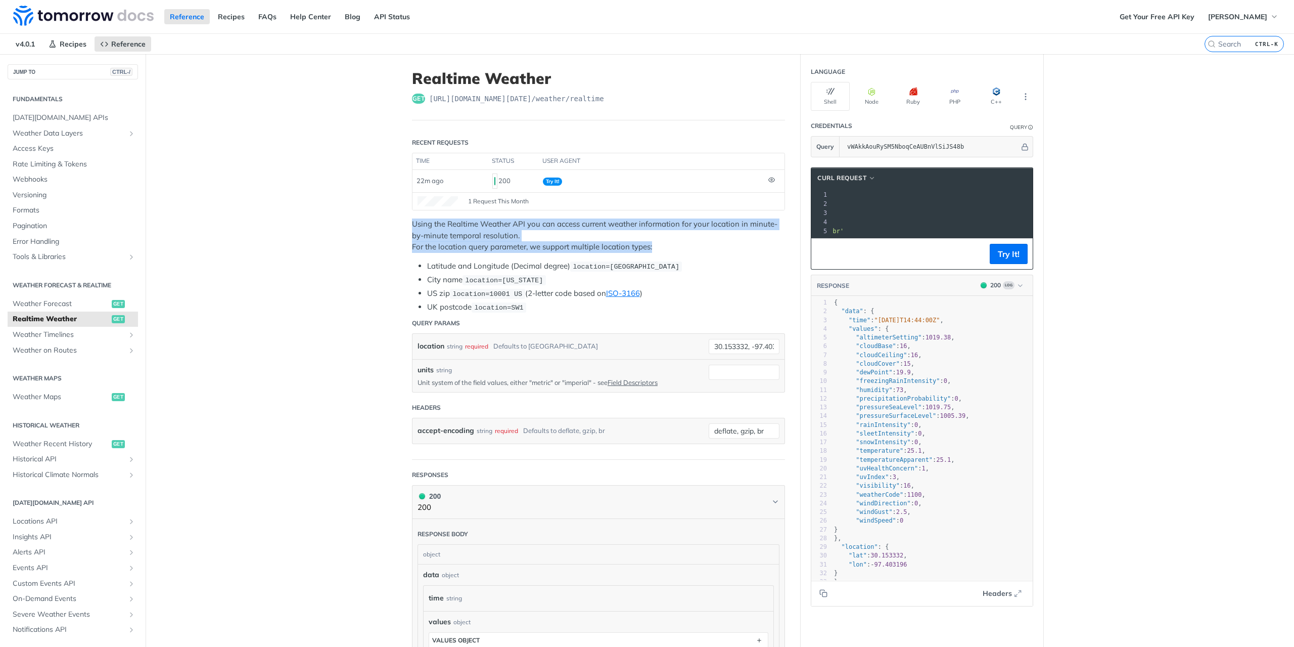
click at [390, 226] on main "JUMP TO CTRL-/ Fundamentals Tomorrow.io APIs Weather Data Layers Core Probabili…" at bounding box center [647, 512] width 1294 height 917
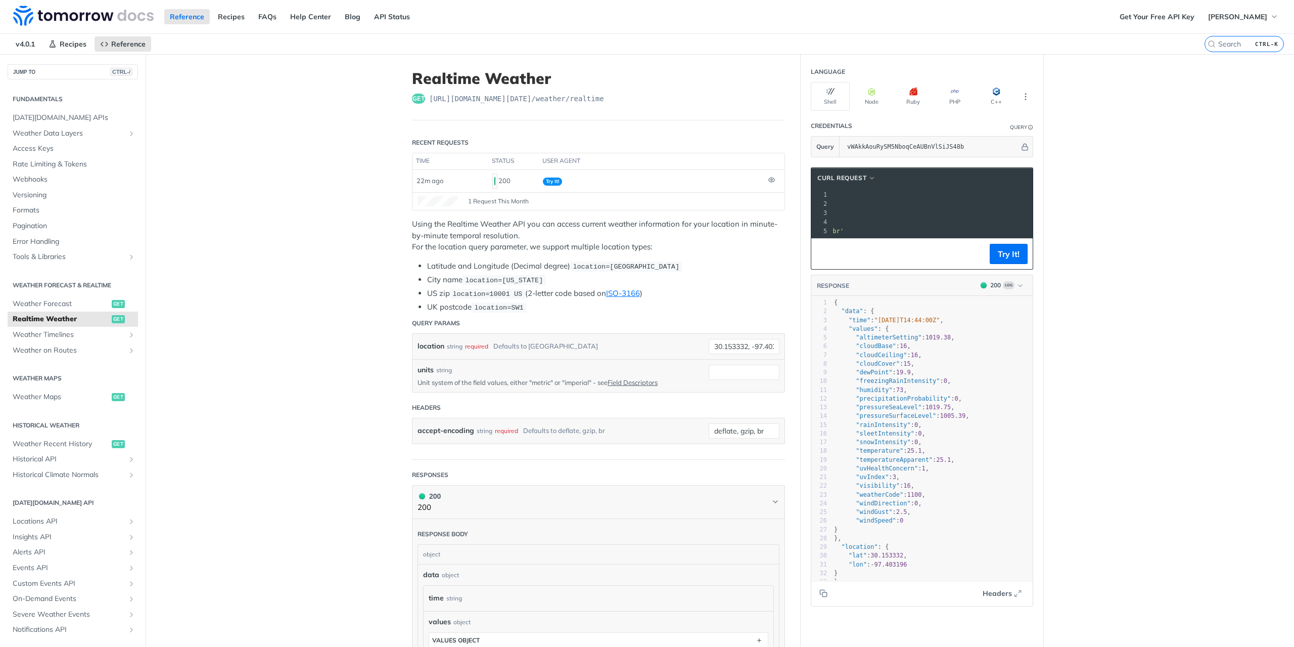
click at [403, 292] on article "Realtime Weather get https://api.tomorrow.io/v4 /weather/realtime Recent Reques…" at bounding box center [598, 512] width 404 height 917
type textarea ""precipitationProbability": 0,"
drag, startPoint x: 956, startPoint y: 404, endPoint x: 849, endPoint y: 402, distance: 107.7
click at [849, 402] on pre ""precipitationProbability" : 0 ," at bounding box center [936, 398] width 209 height 9
click at [869, 402] on span ""precipitationProbability"" at bounding box center [903, 398] width 95 height 7
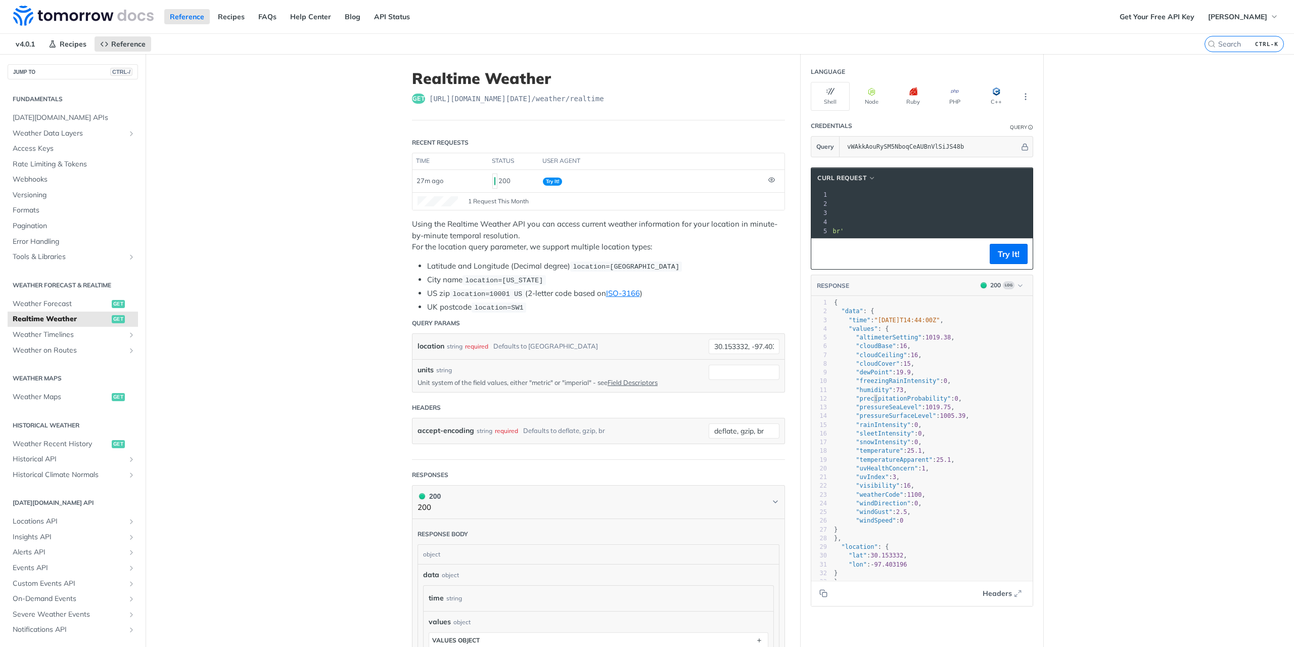
type textarea "precipitationProbability"
click at [869, 402] on span ""precipitationProbability"" at bounding box center [903, 398] width 95 height 7
click at [902, 402] on span ""precipitationProbability"" at bounding box center [903, 398] width 95 height 7
type textarea "precipitationProbability"
click at [902, 402] on span ""precipitationProbability"" at bounding box center [903, 398] width 95 height 7
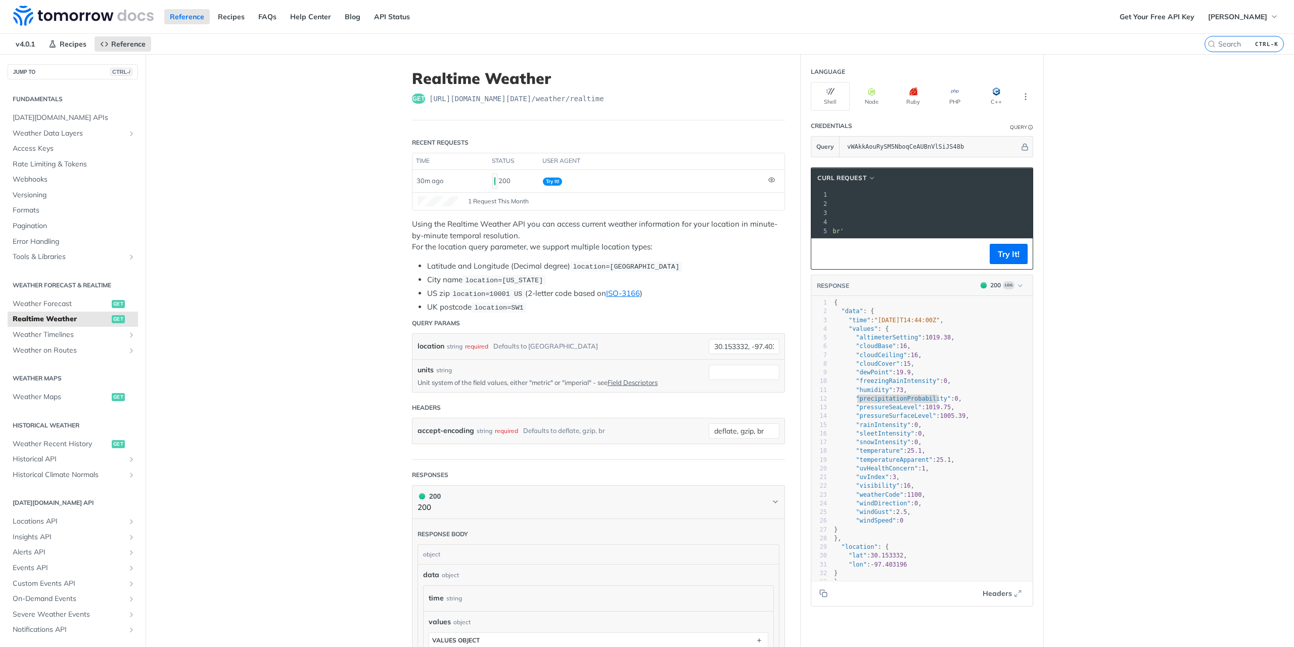
click at [909, 498] on span "1100" at bounding box center [914, 494] width 15 height 7
type textarea "1100"
click at [909, 498] on span "1100" at bounding box center [914, 494] width 15 height 7
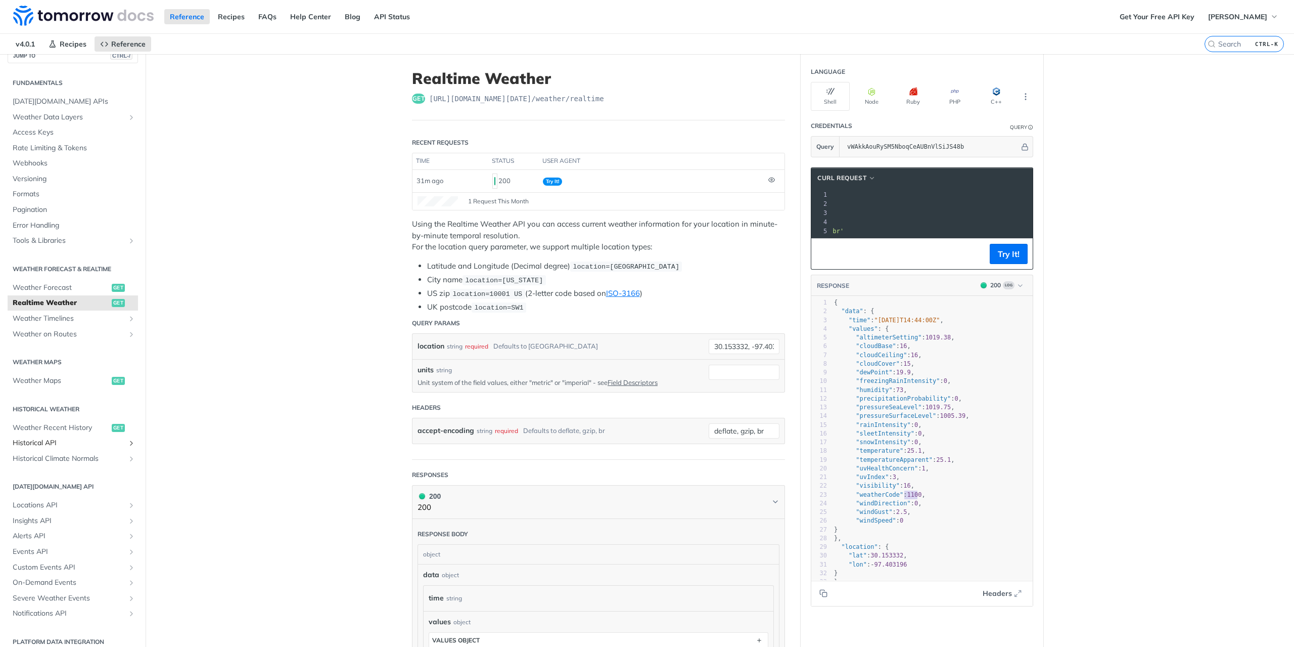
scroll to position [25, 0]
click at [51, 229] on span "Tools & Libraries" at bounding box center [69, 232] width 112 height 10
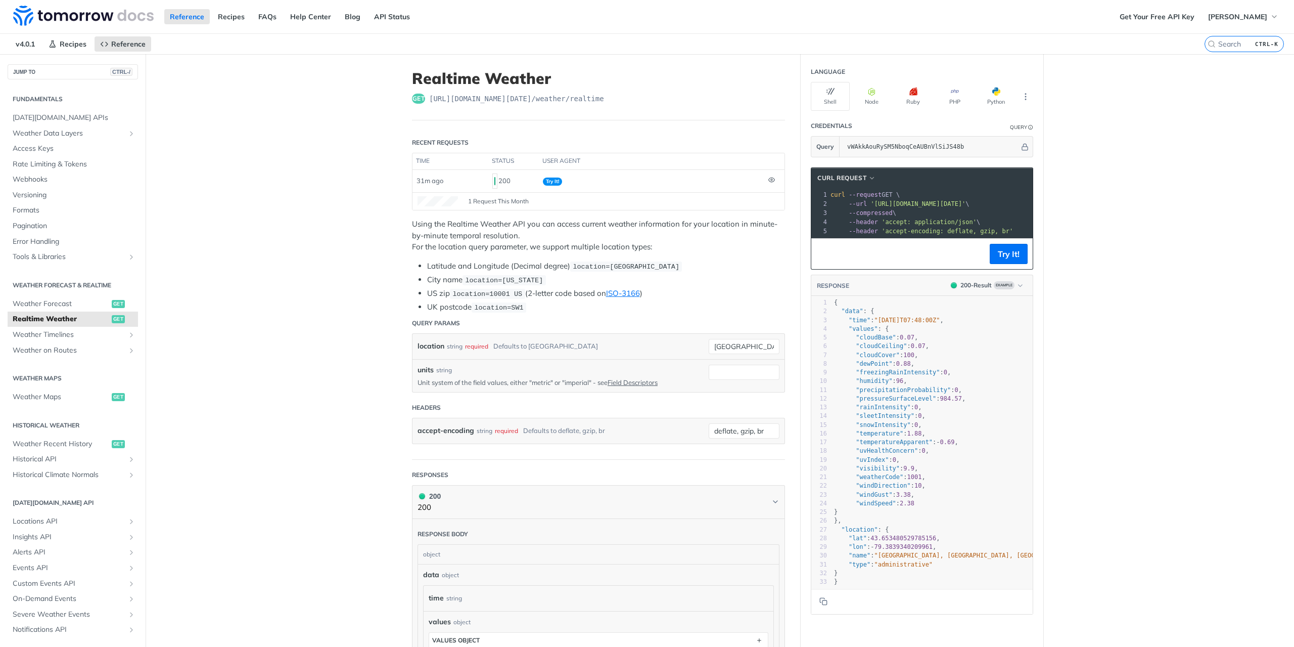
click at [870, 393] on span ""precipitationProbability"" at bounding box center [903, 389] width 95 height 7
type textarea "precipitationProbability"
click at [870, 393] on span ""precipitationProbability"" at bounding box center [903, 389] width 95 height 7
click at [879, 402] on span ""pressureSurfaceLevel"" at bounding box center [896, 398] width 80 height 7
type textarea "pressureSurfaceLevel"
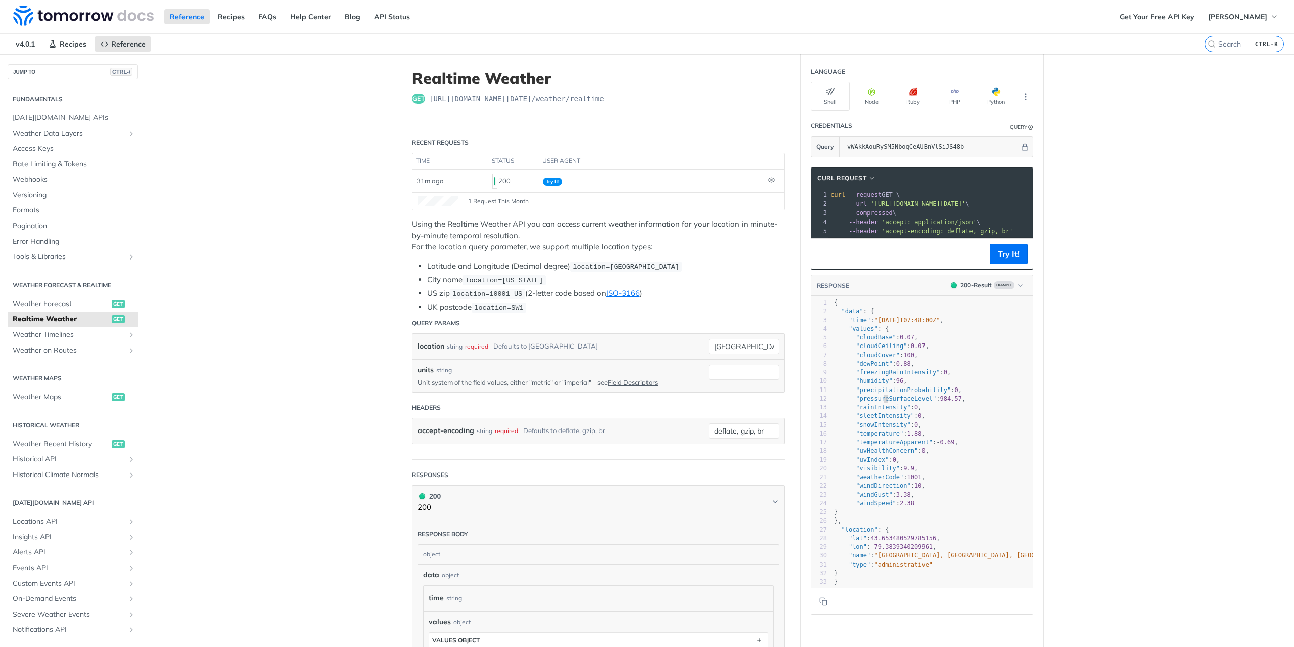
click at [879, 402] on span ""pressureSurfaceLevel"" at bounding box center [896, 398] width 80 height 7
click at [880, 410] on span ""rainIntensity"" at bounding box center [883, 406] width 55 height 7
type textarea "rainIntensity"
click at [880, 410] on span ""rainIntensity"" at bounding box center [883, 406] width 55 height 7
click at [877, 419] on span ""sleetIntensity"" at bounding box center [885, 415] width 59 height 7
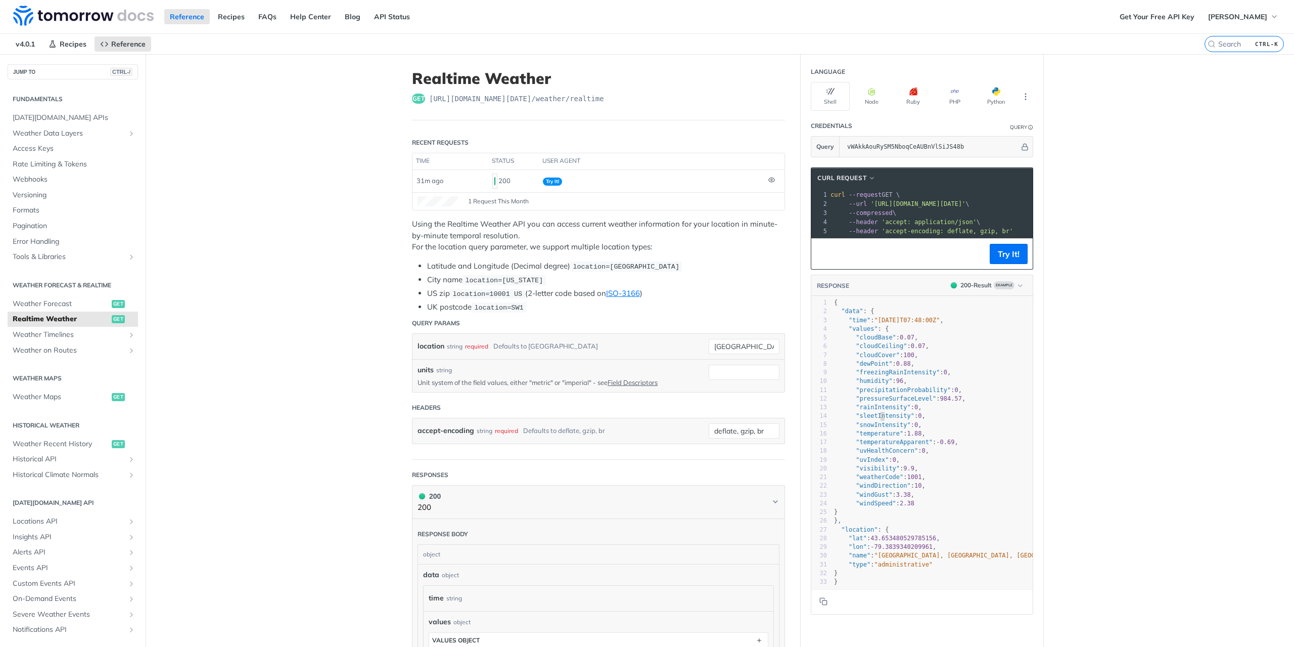
type textarea "sleetIntensity"
click at [877, 419] on span ""sleetIntensity"" at bounding box center [885, 415] width 59 height 7
click at [875, 428] on span ""snowIntensity"" at bounding box center [883, 424] width 55 height 7
type textarea "snowIntensity"
click at [875, 428] on span ""snowIntensity"" at bounding box center [883, 424] width 55 height 7
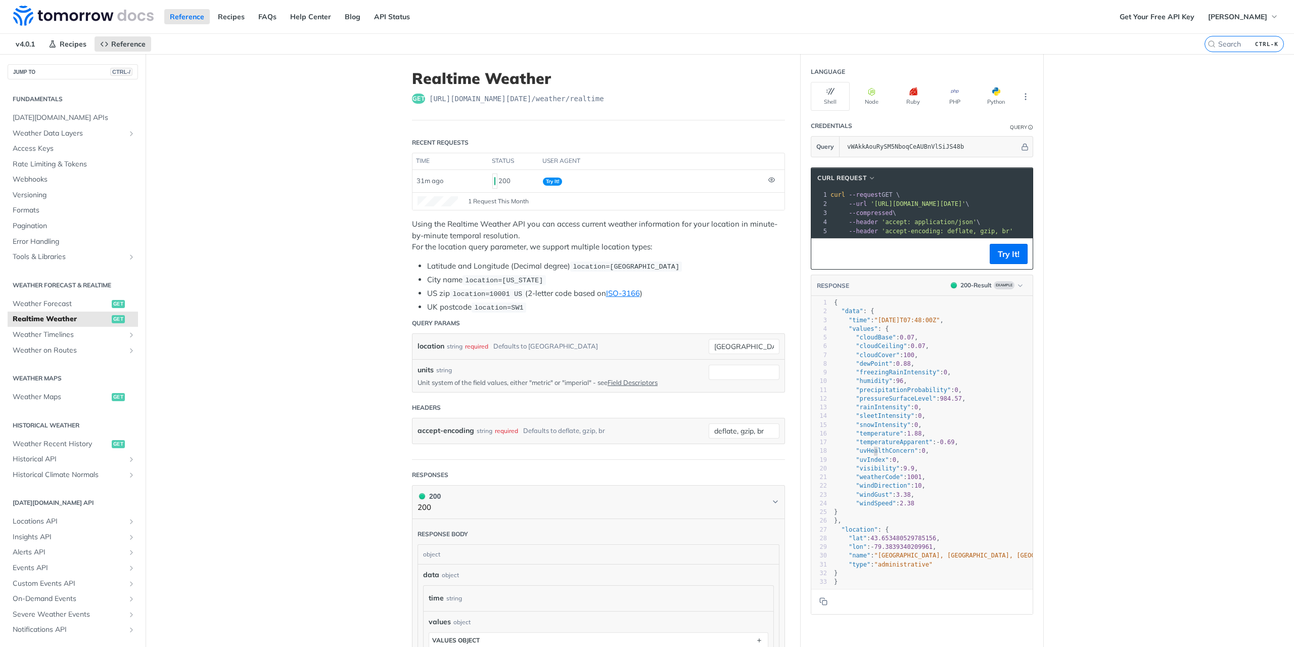
click at [871, 451] on span ""uvHealthConcern"" at bounding box center [887, 450] width 62 height 7
type textarea "uvHealthConcern"
click at [871, 451] on span ""uvHealthConcern"" at bounding box center [887, 450] width 62 height 7
click at [869, 472] on span ""visibility"" at bounding box center [878, 468] width 44 height 7
type textarea "visibility"
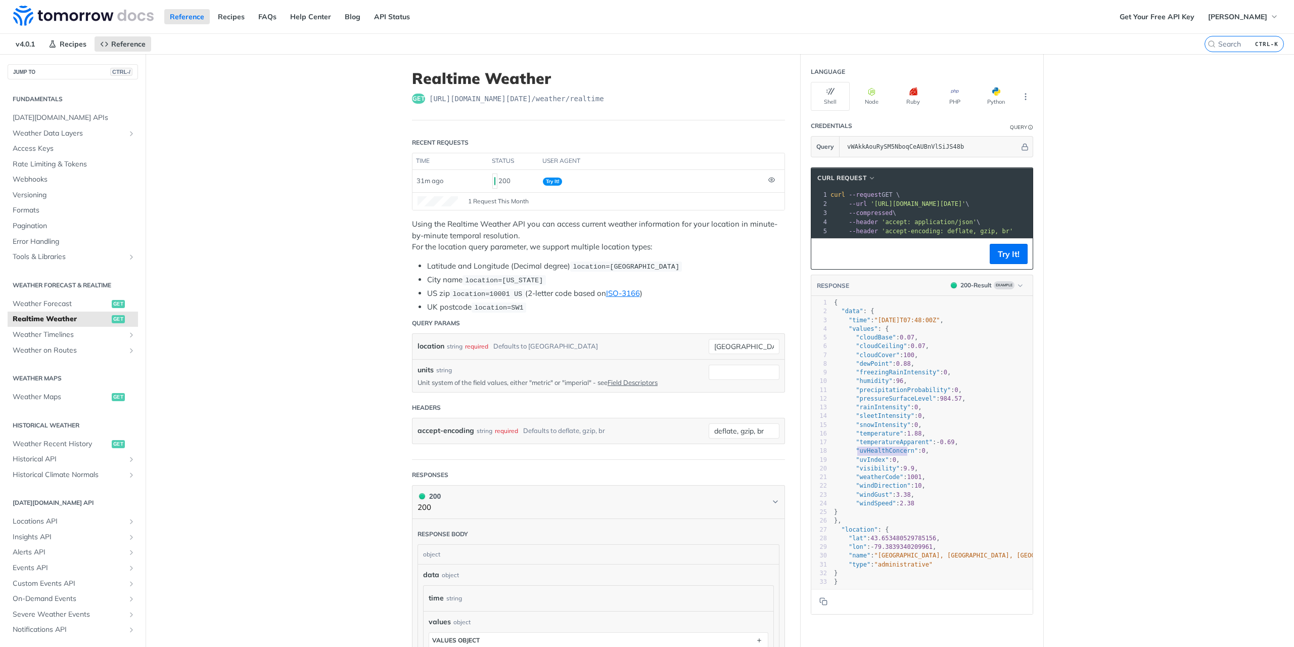
click at [869, 472] on span ""visibility"" at bounding box center [878, 468] width 44 height 7
click at [865, 496] on span ""windGust"" at bounding box center [874, 494] width 36 height 7
type textarea "windGust"
click at [865, 496] on span ""windGust"" at bounding box center [874, 494] width 36 height 7
click at [875, 506] on span ""windSpeed"" at bounding box center [876, 502] width 40 height 7
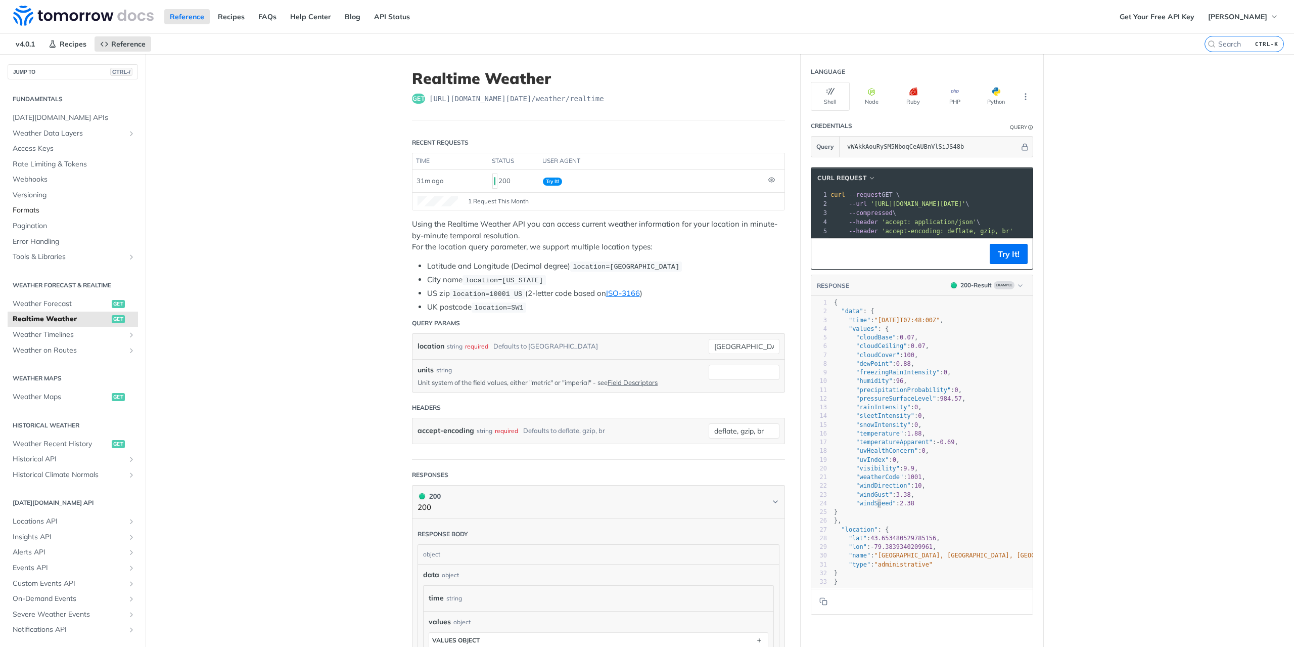
click at [33, 209] on span "Formats" at bounding box center [74, 210] width 123 height 10
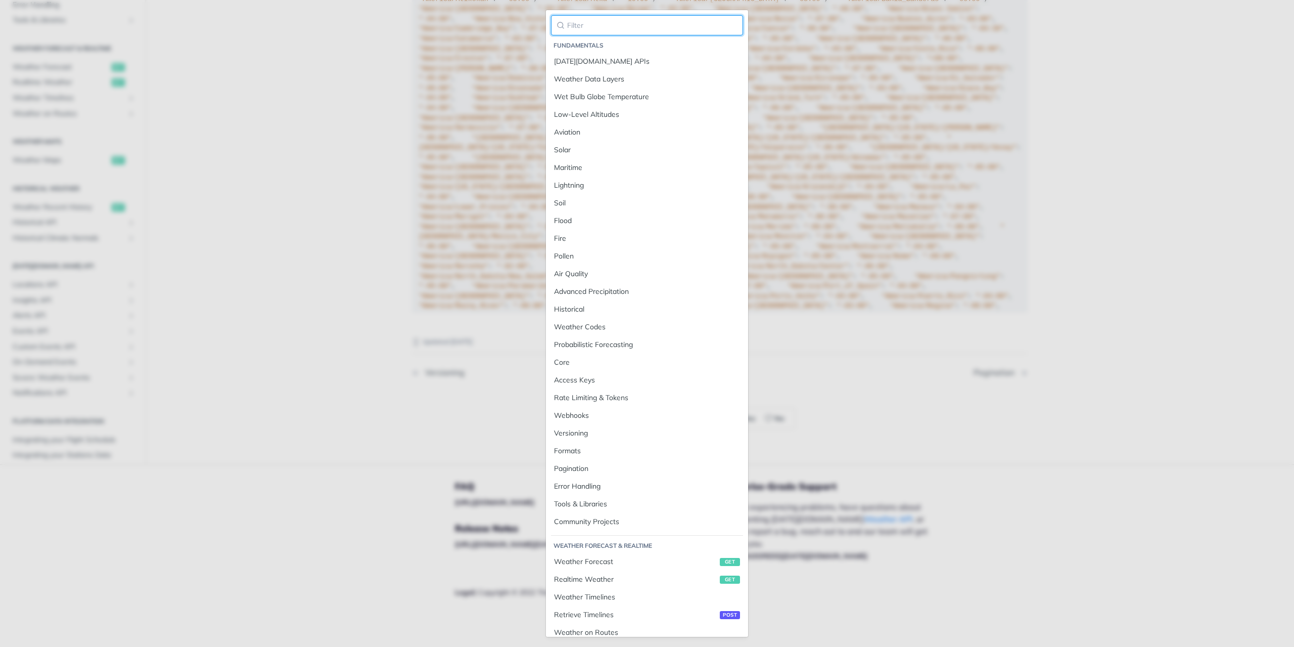
paste input "1100"
type input "1100"
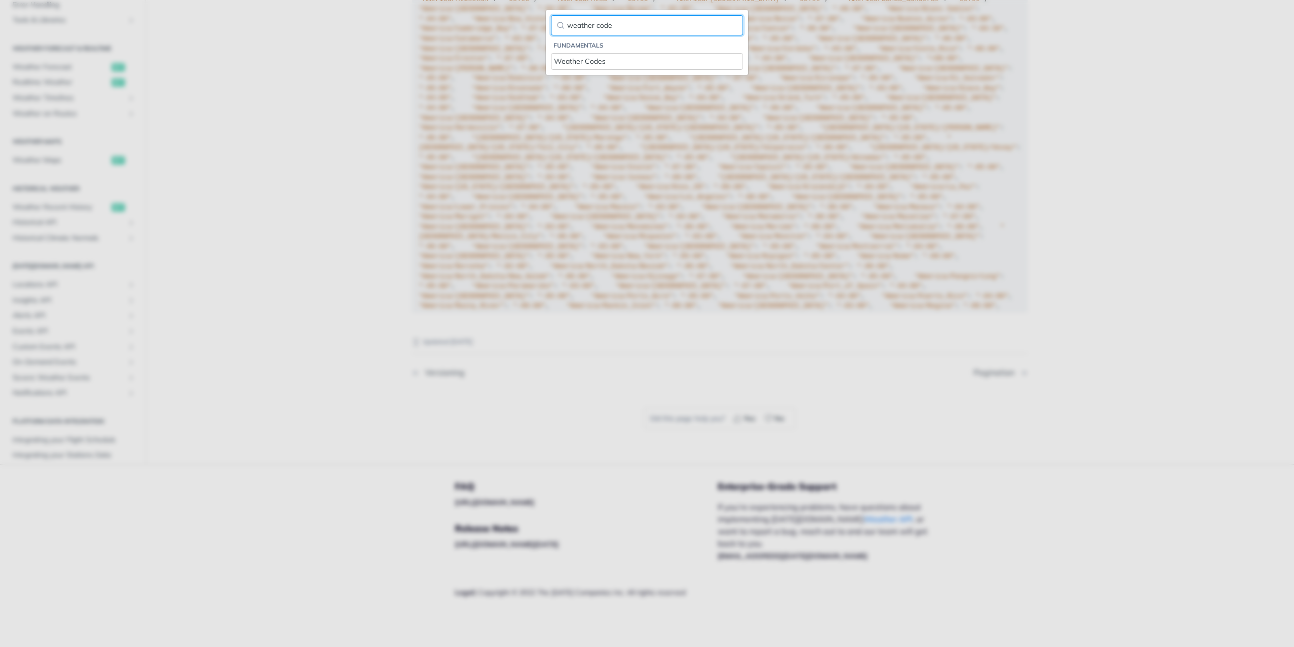
type input "weather code"
click at [609, 61] on div "Weather Codes" at bounding box center [647, 61] width 186 height 11
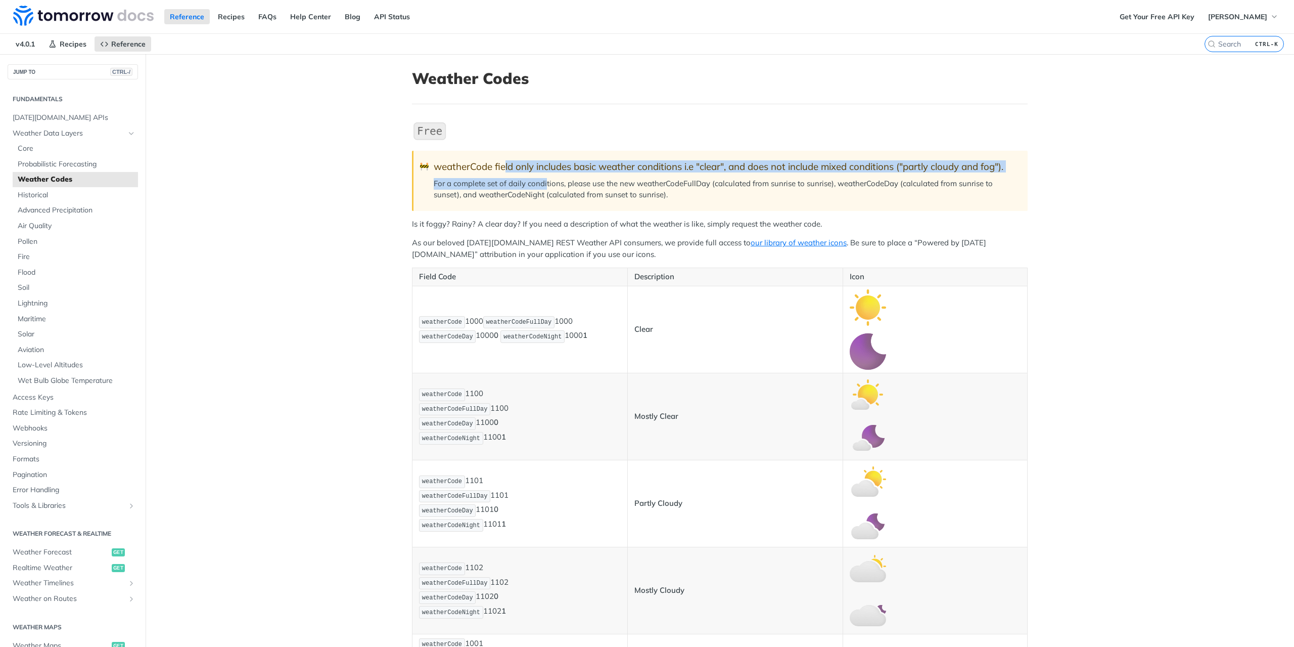
drag, startPoint x: 503, startPoint y: 170, endPoint x: 543, endPoint y: 176, distance: 40.4
click at [543, 176] on blockquote "🚧 weatherCode field only includes basic weather conditions i.e "clear", and doe…" at bounding box center [720, 181] width 616 height 60
click at [543, 178] on p "For a complete set of daily conditions, please use the new weatherCodeFullDay (…" at bounding box center [726, 189] width 584 height 23
drag, startPoint x: 561, startPoint y: 169, endPoint x: 742, endPoint y: 177, distance: 181.1
click at [742, 177] on blockquote "🚧 weatherCode field only includes basic weather conditions i.e "clear", and doe…" at bounding box center [720, 181] width 616 height 60
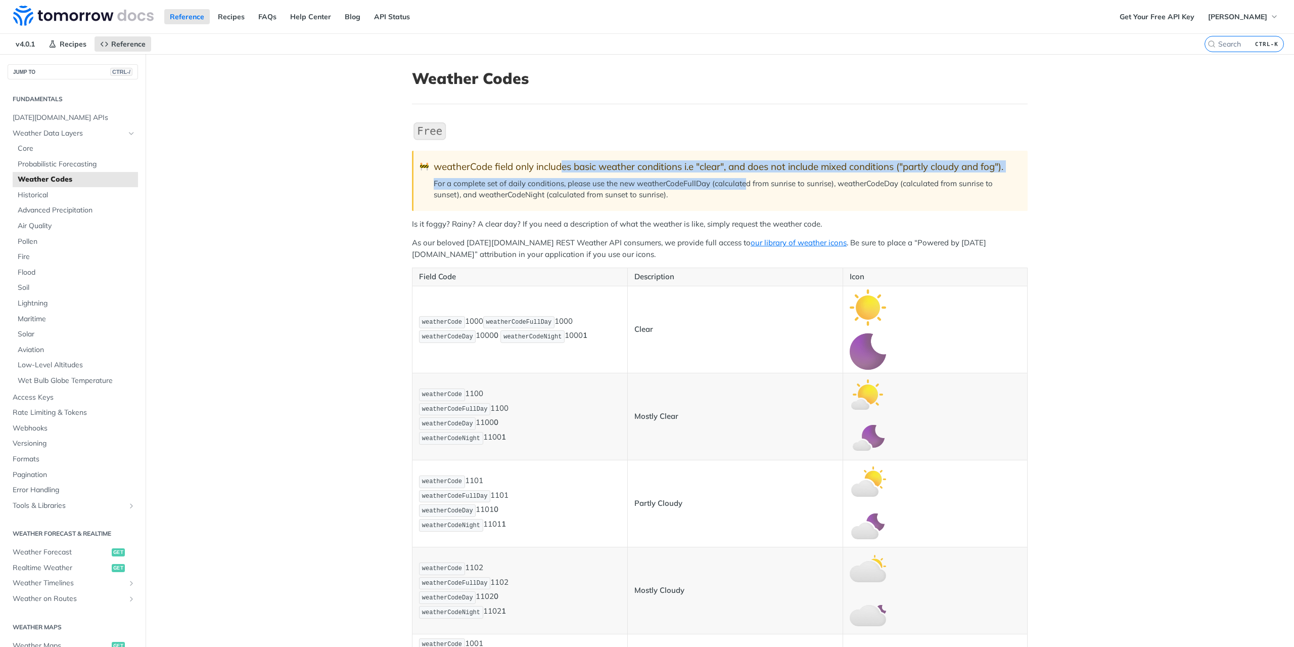
click at [742, 178] on p "For a complete set of daily conditions, please use the new weatherCodeFullDay (…" at bounding box center [726, 189] width 584 height 23
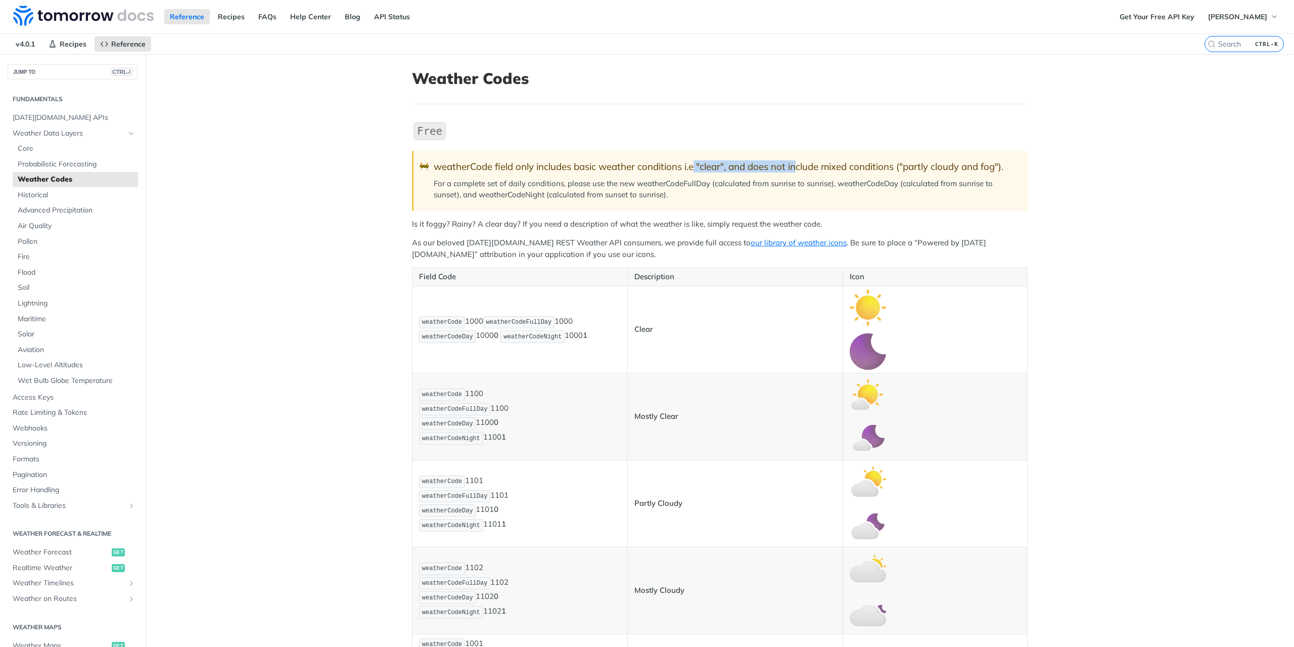
drag, startPoint x: 796, startPoint y: 171, endPoint x: 691, endPoint y: 160, distance: 104.7
click at [691, 161] on div "weatherCode field only includes basic weather conditions i.e "clear", and does …" at bounding box center [726, 167] width 584 height 12
drag, startPoint x: 670, startPoint y: 162, endPoint x: 930, endPoint y: 169, distance: 260.4
click at [930, 169] on div "weatherCode field only includes basic weather conditions i.e "clear", and does …" at bounding box center [726, 167] width 584 height 12
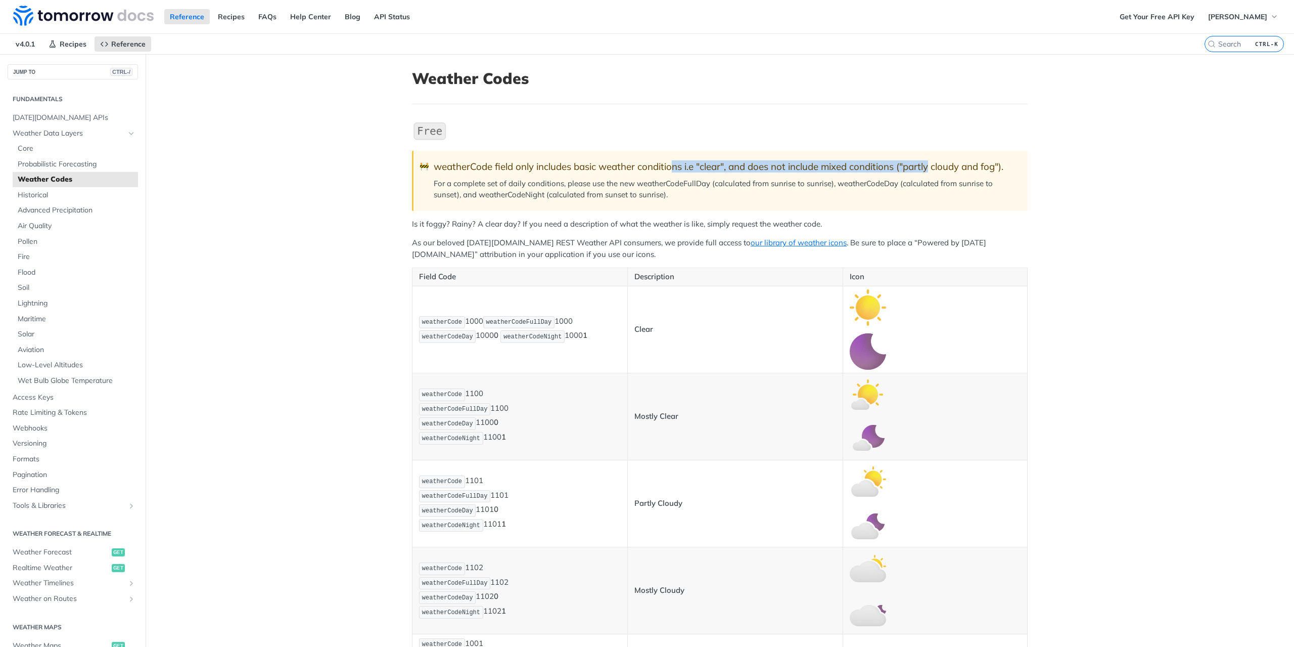
click at [930, 169] on div "weatherCode field only includes basic weather conditions i.e "clear", and does …" at bounding box center [726, 167] width 584 height 12
drag, startPoint x: 402, startPoint y: 223, endPoint x: 582, endPoint y: 224, distance: 180.0
click at [582, 224] on p "Is it foggy? Rainy? A clear day? If you need a description of what the weather …" at bounding box center [720, 224] width 616 height 12
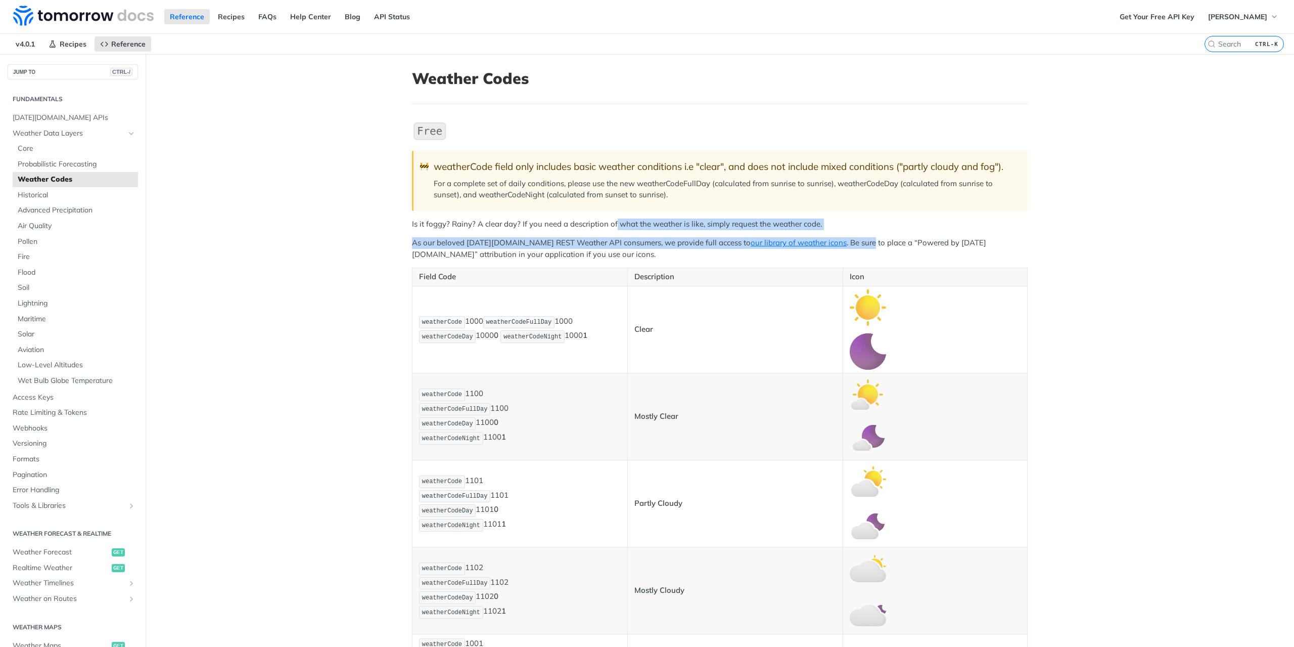
drag, startPoint x: 613, startPoint y: 227, endPoint x: 829, endPoint y: 234, distance: 216.4
click at [834, 220] on p "Is it foggy? Rainy? A clear day? If you need a description of what the weather …" at bounding box center [720, 224] width 616 height 12
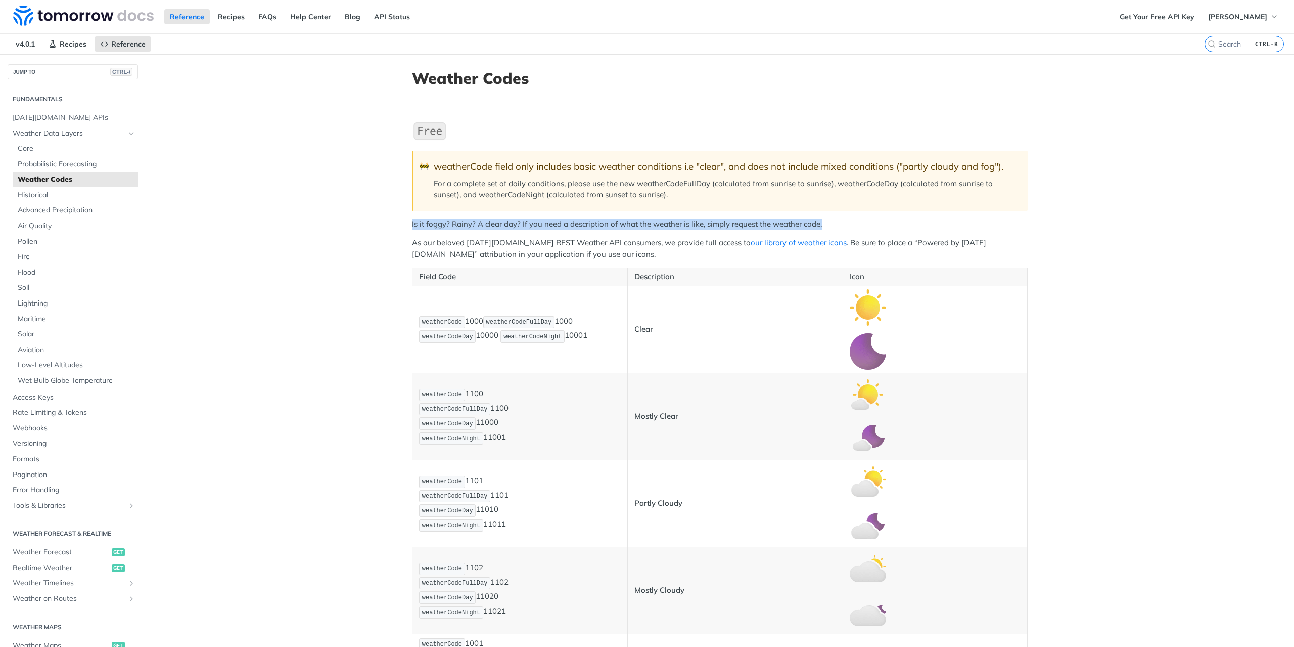
drag, startPoint x: 840, startPoint y: 226, endPoint x: 403, endPoint y: 221, distance: 437.3
drag, startPoint x: 424, startPoint y: 247, endPoint x: 466, endPoint y: 242, distance: 42.3
click at [466, 242] on p "As our beloved [DATE][DOMAIN_NAME] REST Weather API consumers, we provide full …" at bounding box center [720, 248] width 616 height 23
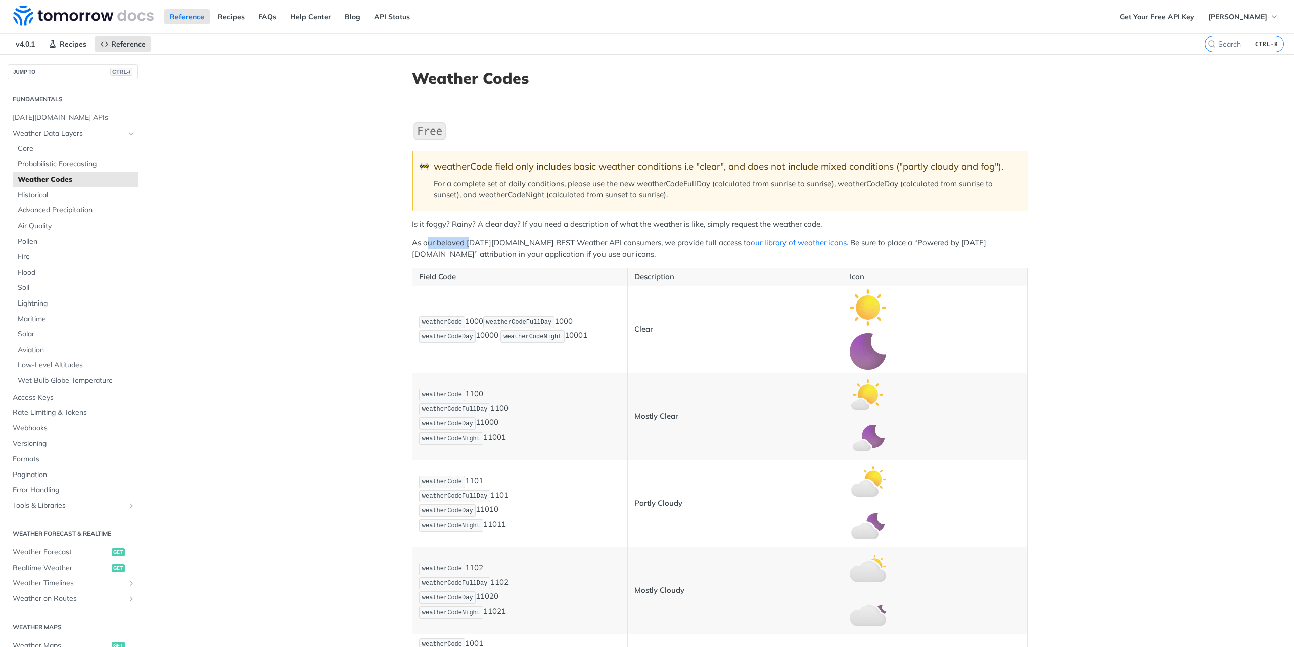
click at [466, 242] on p "As our beloved [DATE][DOMAIN_NAME] REST Weather API consumers, we provide full …" at bounding box center [720, 248] width 616 height 23
drag, startPoint x: 474, startPoint y: 245, endPoint x: 611, endPoint y: 244, distance: 137.0
click at [611, 244] on p "As our beloved [DATE][DOMAIN_NAME] REST Weather API consumers, we provide full …" at bounding box center [720, 248] width 616 height 23
drag, startPoint x: 618, startPoint y: 244, endPoint x: 833, endPoint y: 243, distance: 215.3
click at [833, 243] on p "As our beloved [DATE][DOMAIN_NAME] REST Weather API consumers, we provide full …" at bounding box center [720, 248] width 616 height 23
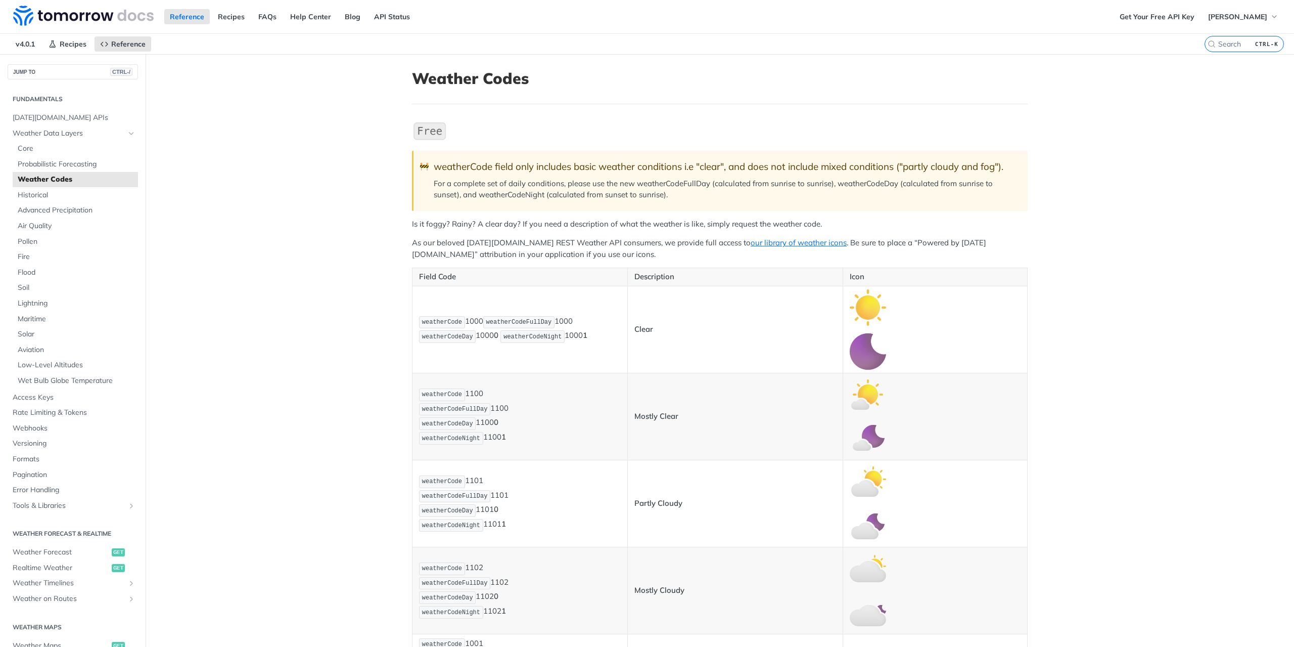
click at [833, 243] on p "As our beloved [DATE][DOMAIN_NAME] REST Weather API consumers, we provide full …" at bounding box center [720, 248] width 616 height 23
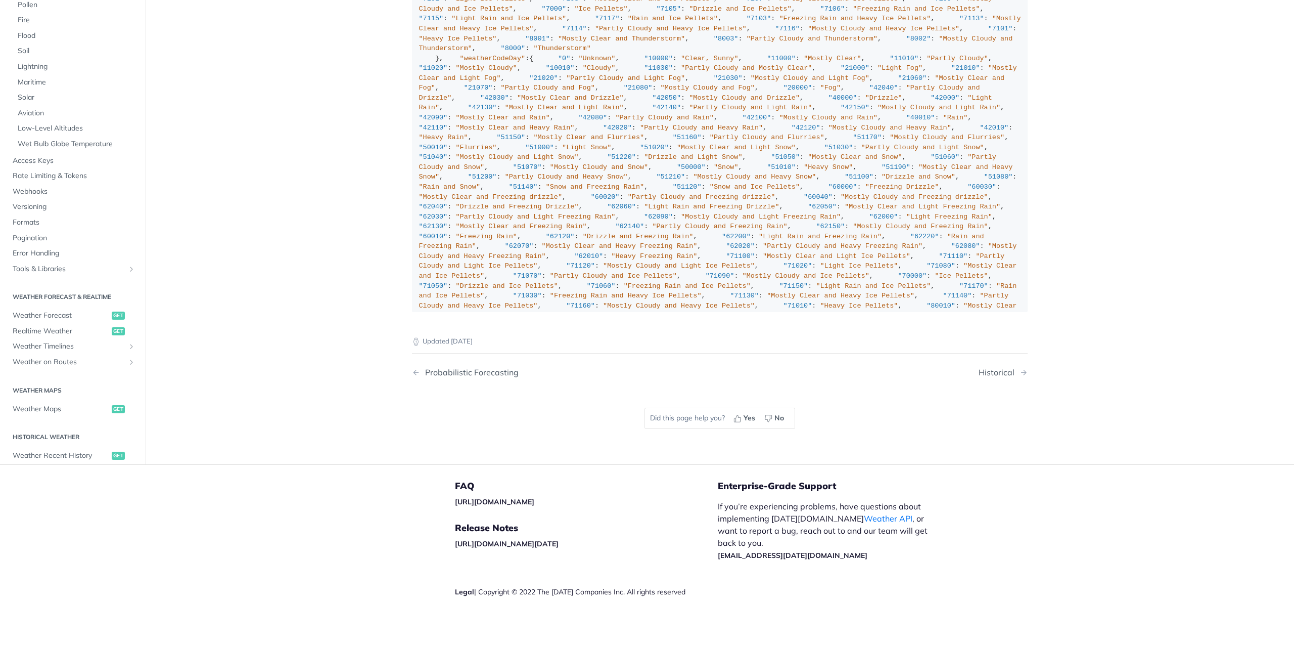
scroll to position [7077, 0]
drag, startPoint x: 414, startPoint y: 298, endPoint x: 565, endPoint y: 553, distance: 296.8
click at [565, 312] on code ""weatherCode" : { "0" : "Unknown" , "1000" : "Clear, Sunny" , "1100" : "Mostly …" at bounding box center [720, 21] width 616 height 582
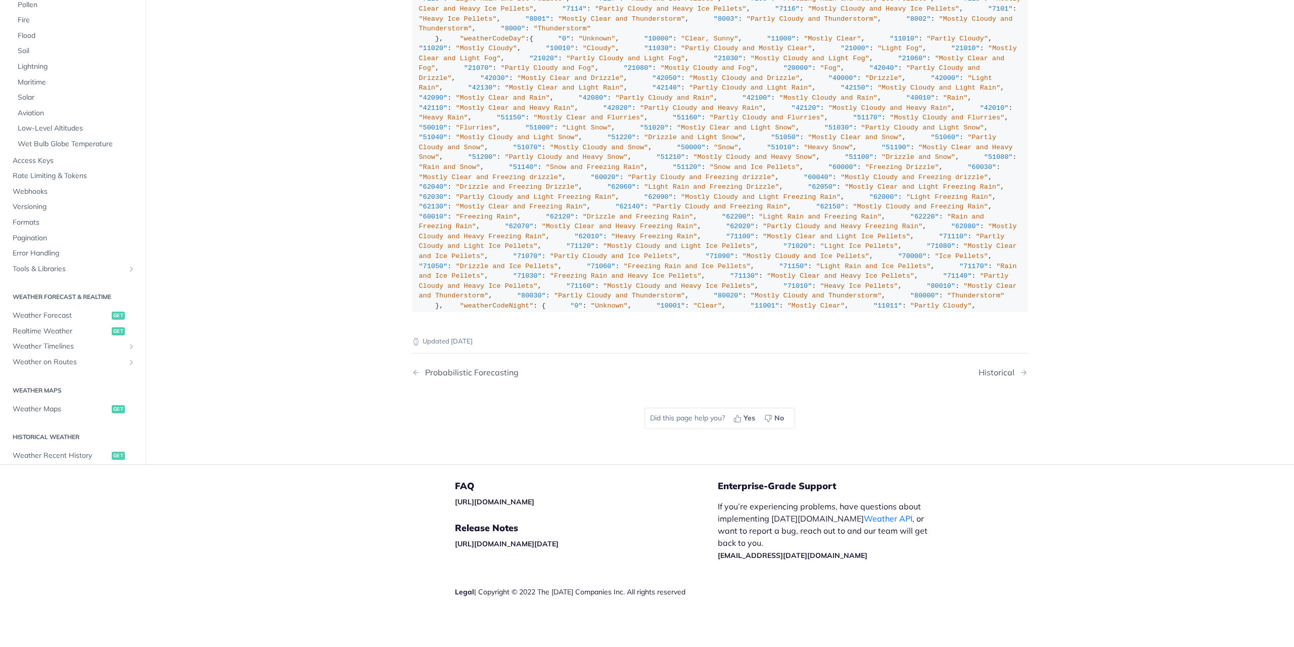
scroll to position [0, 0]
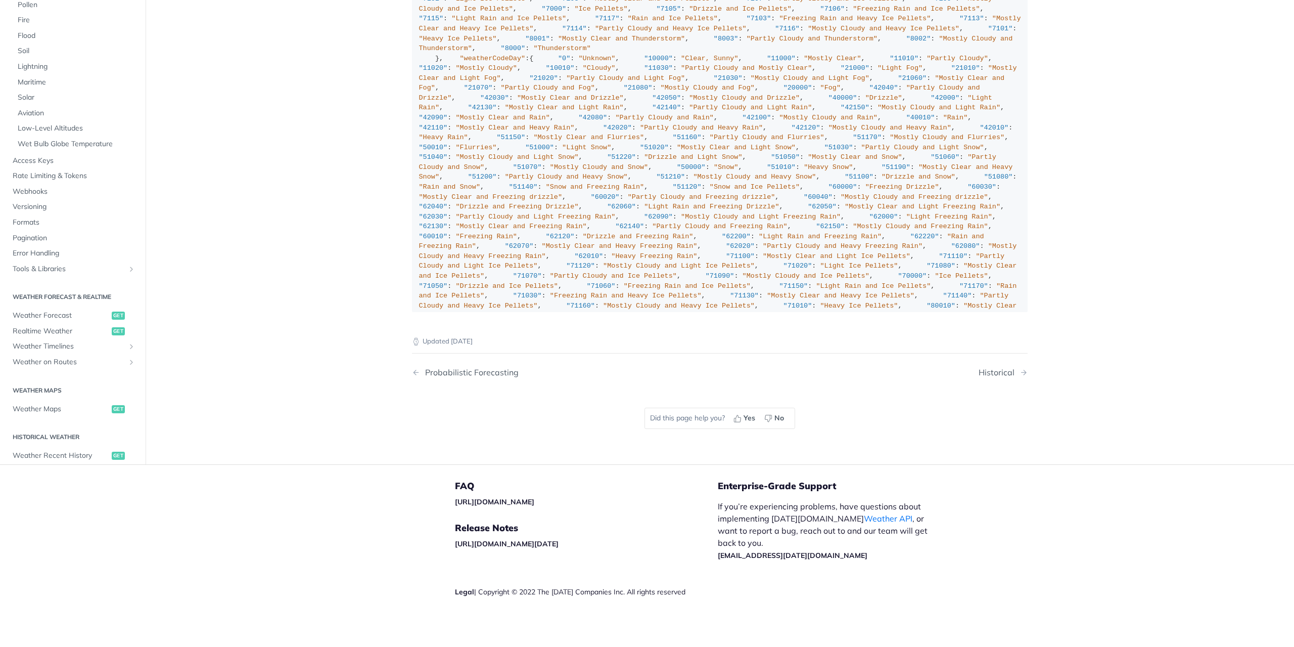
click at [561, 439] on div ""weatherCode" : { "0" : "Unknown" , "1000" : "Clear, Sunny" , "1100" : "Mostly …" at bounding box center [720, 167] width 602 height 860
drag, startPoint x: 467, startPoint y: 544, endPoint x: 412, endPoint y: 300, distance: 249.7
click at [412, 300] on code ""weatherCode" : { "0" : "Unknown" , "1000" : "Clear, Sunny" , "1100" : "Mostly …" at bounding box center [720, 21] width 616 height 582
